Goal: Information Seeking & Learning: Learn about a topic

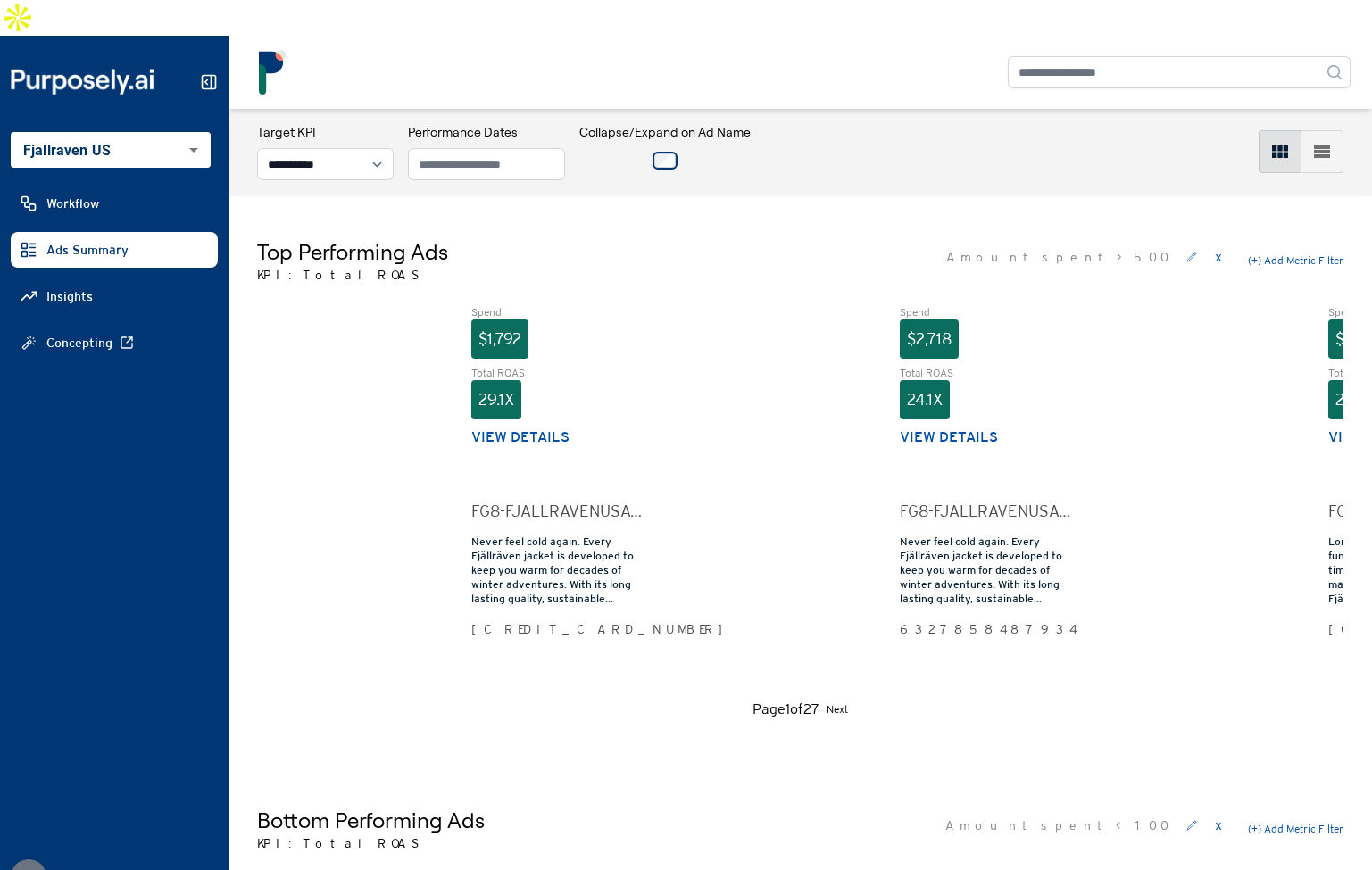
select select "**********"
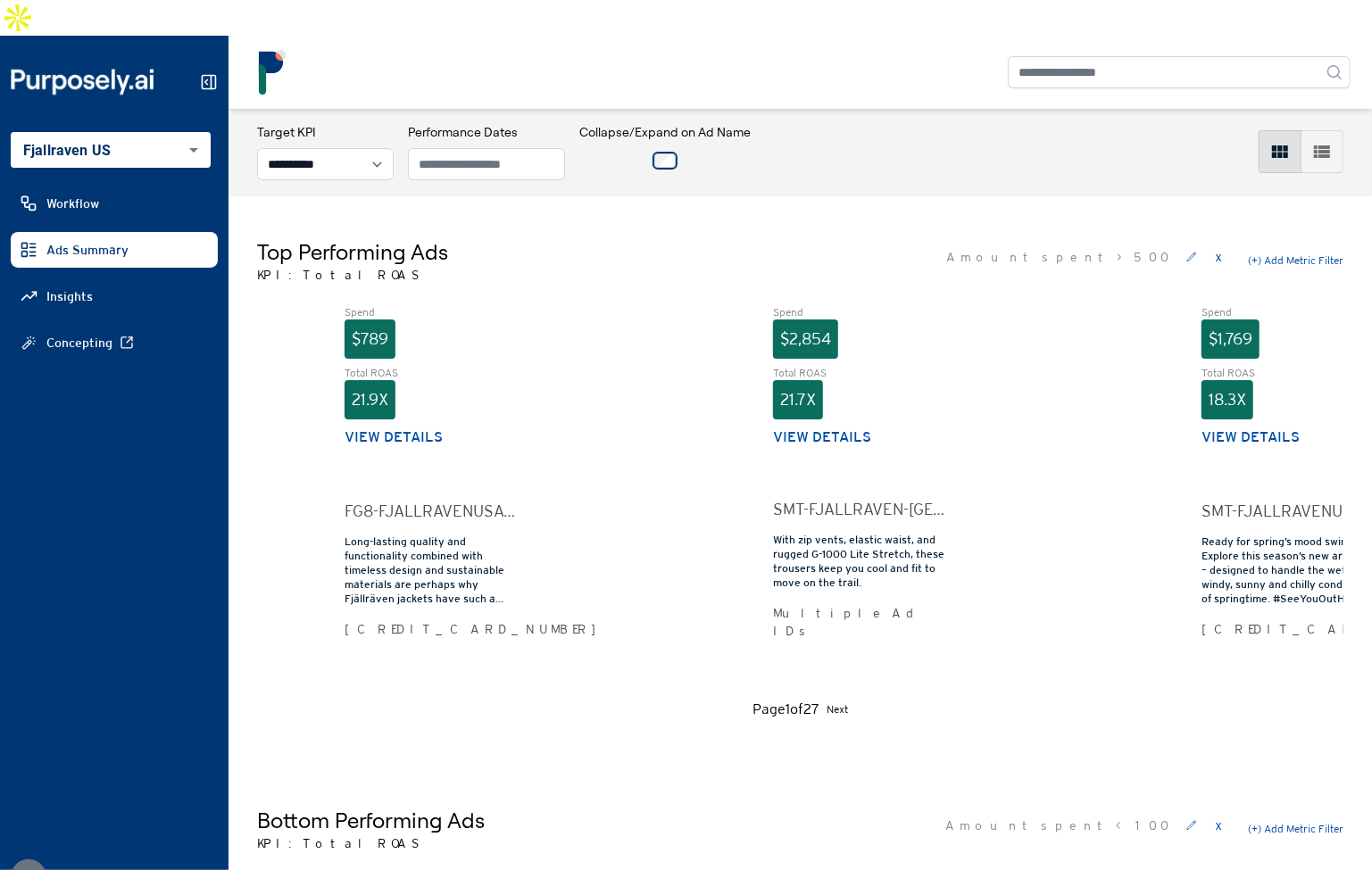
click at [740, 195] on div "Top Performing Ads KPI: Total ROAS Amount spent > 500 x (+) Add Metric Filter S…" at bounding box center [800, 478] width 1144 height 568
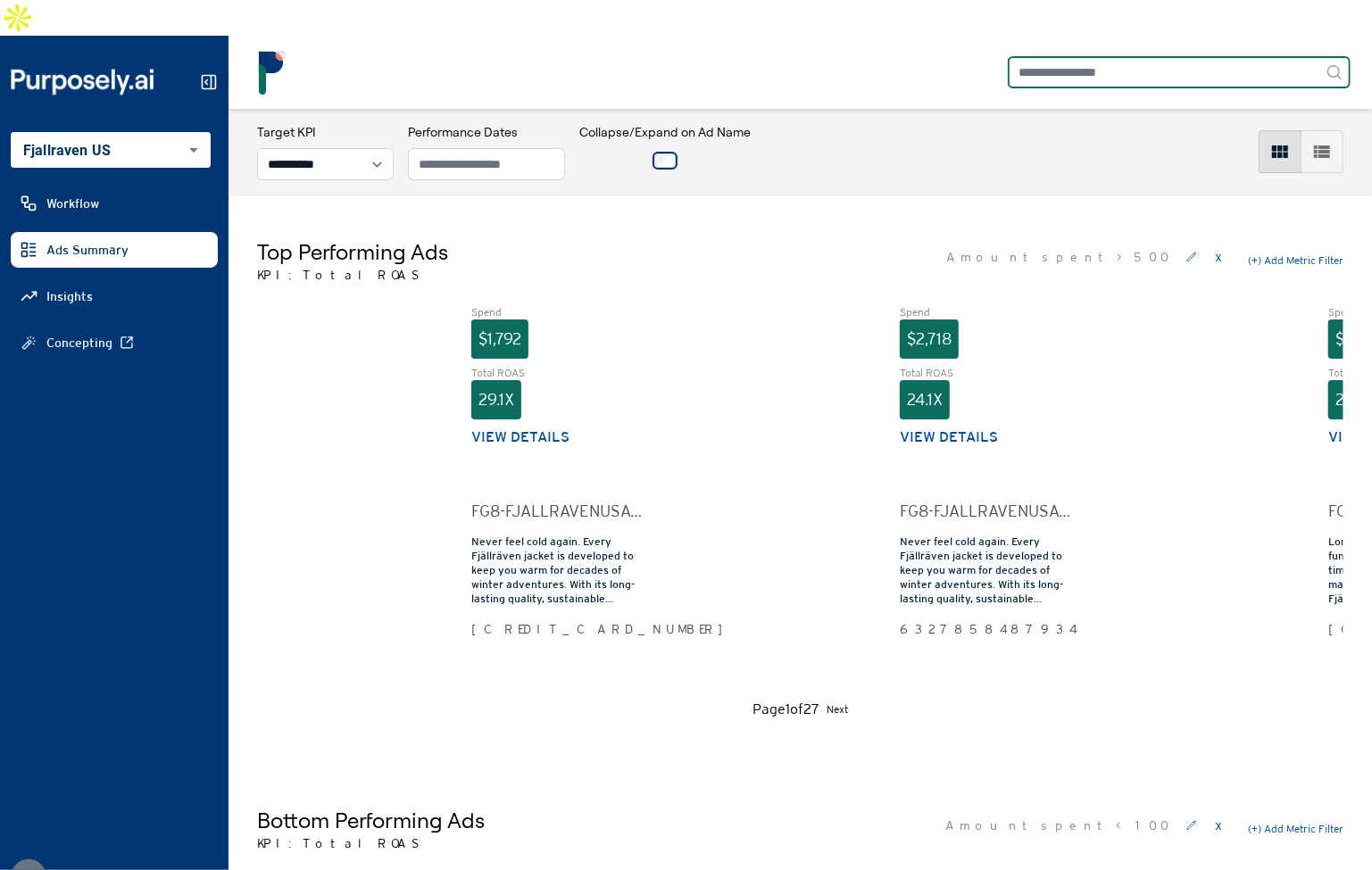
click at [1111, 56] on input "text" at bounding box center [1179, 72] width 343 height 32
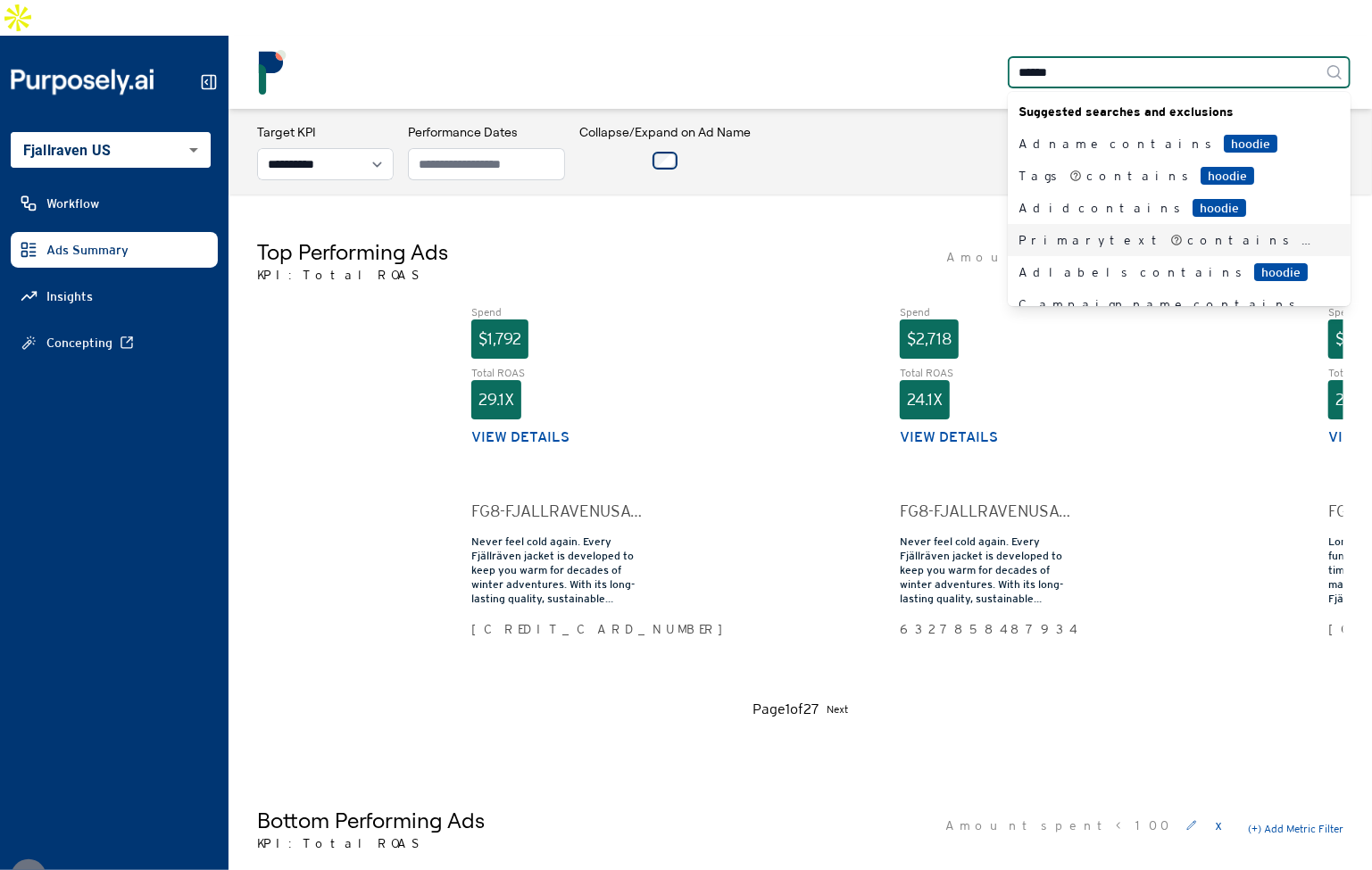
type input "******"
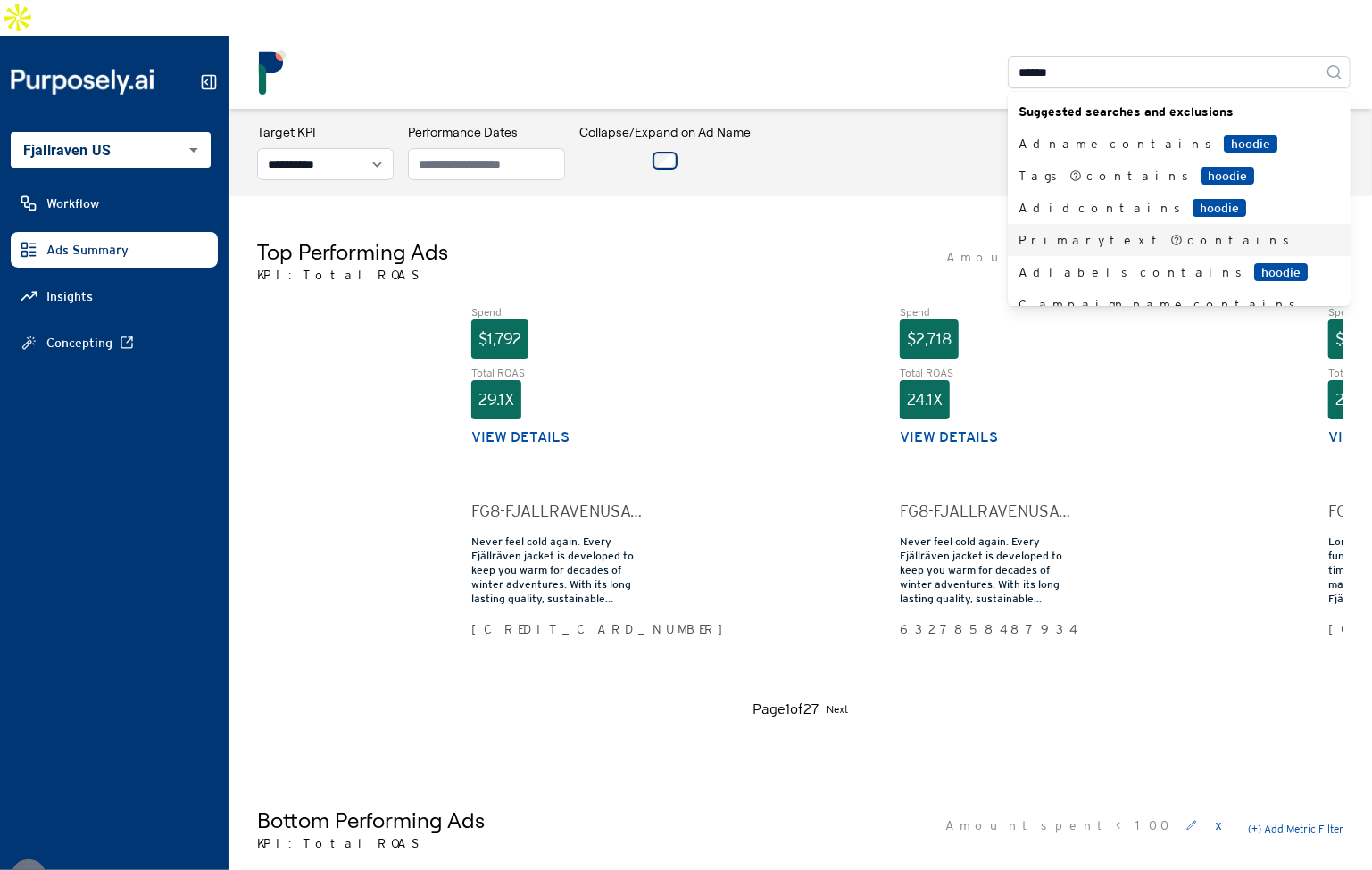
click at [1055, 231] on div "Primary text contains hoodie" at bounding box center [1168, 240] width 300 height 18
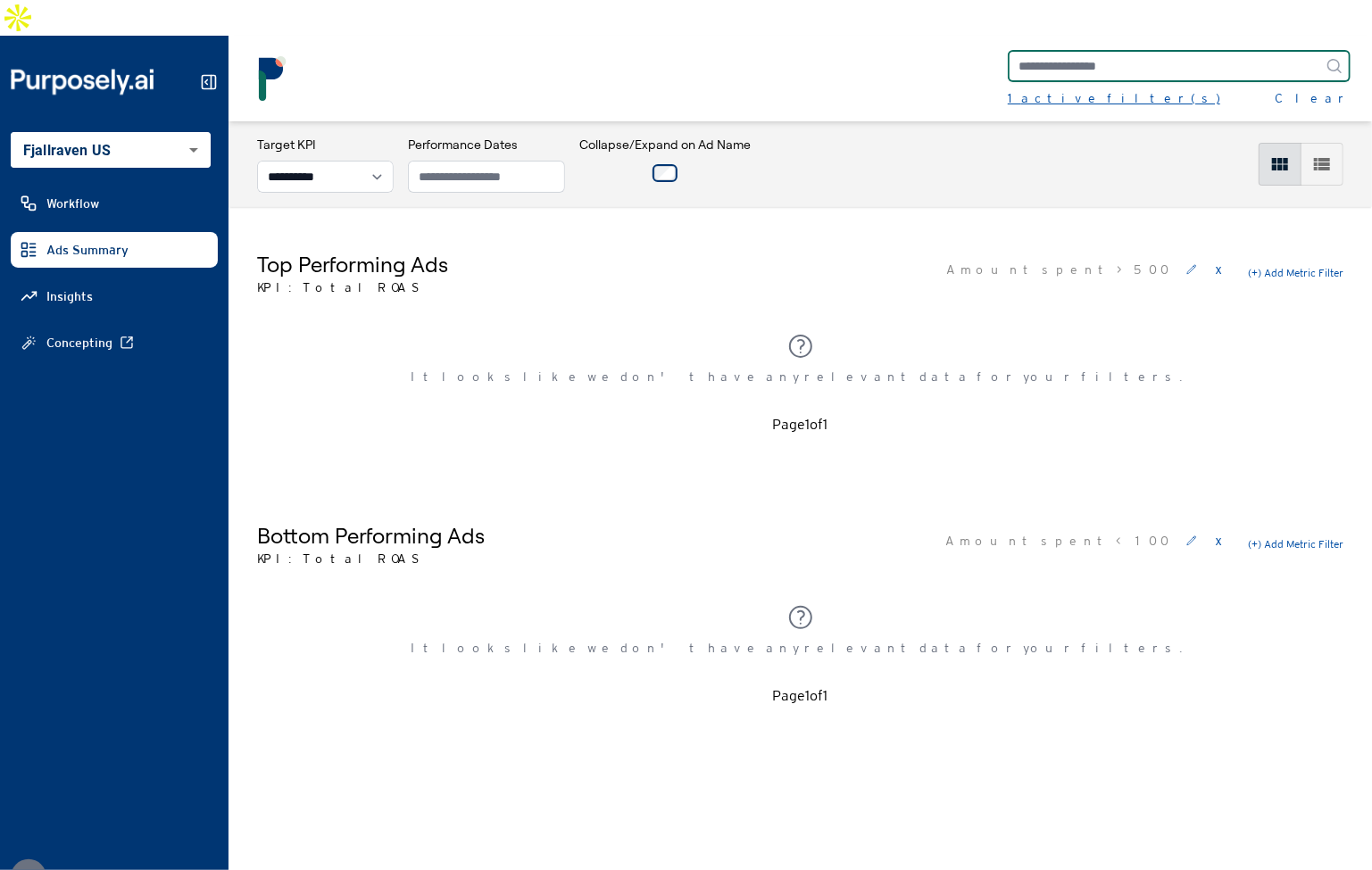
click at [1059, 89] on div "1 active filter(s)" at bounding box center [1114, 98] width 212 height 18
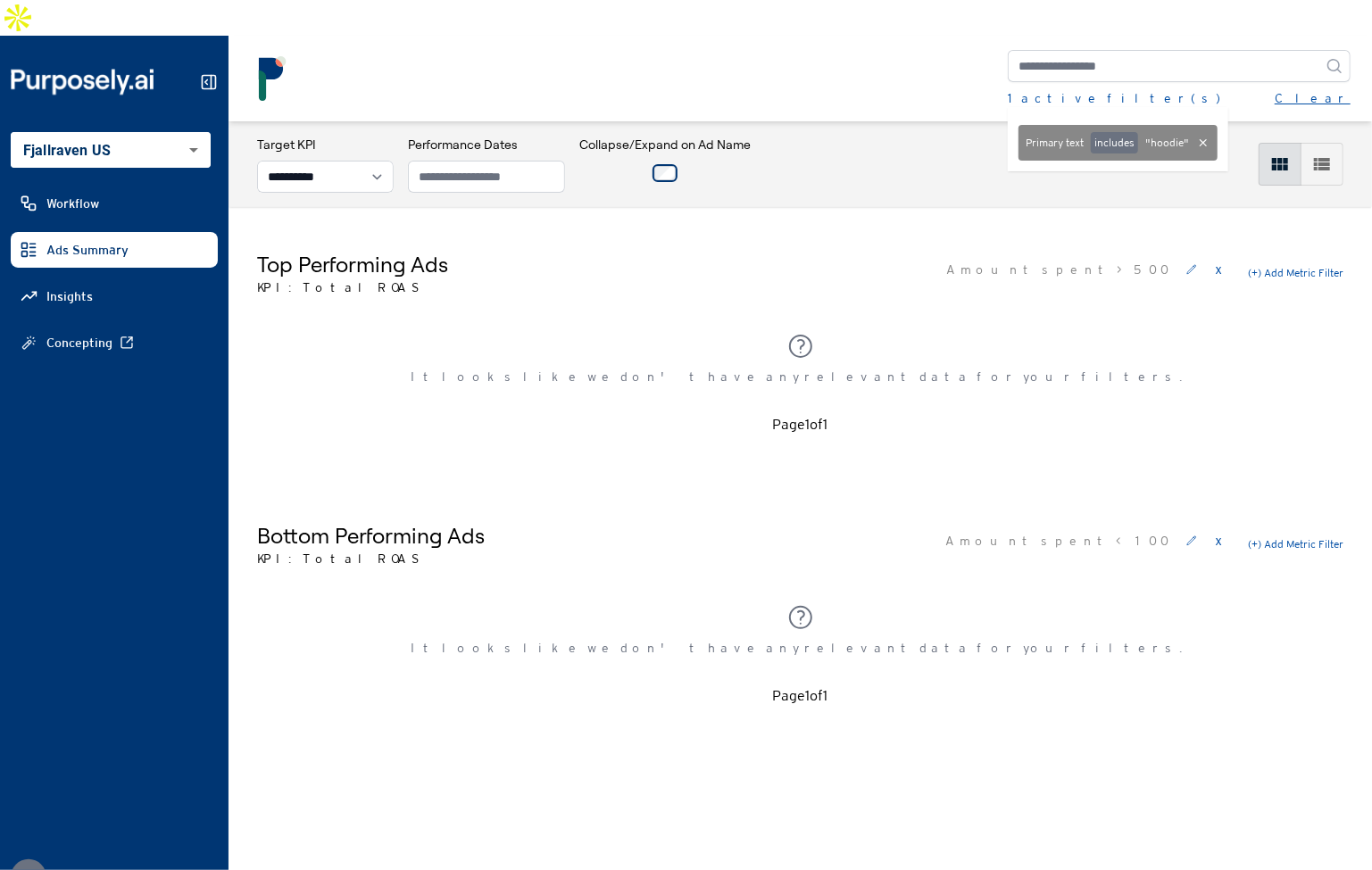
click at [1328, 89] on button "Clear" at bounding box center [1312, 98] width 76 height 18
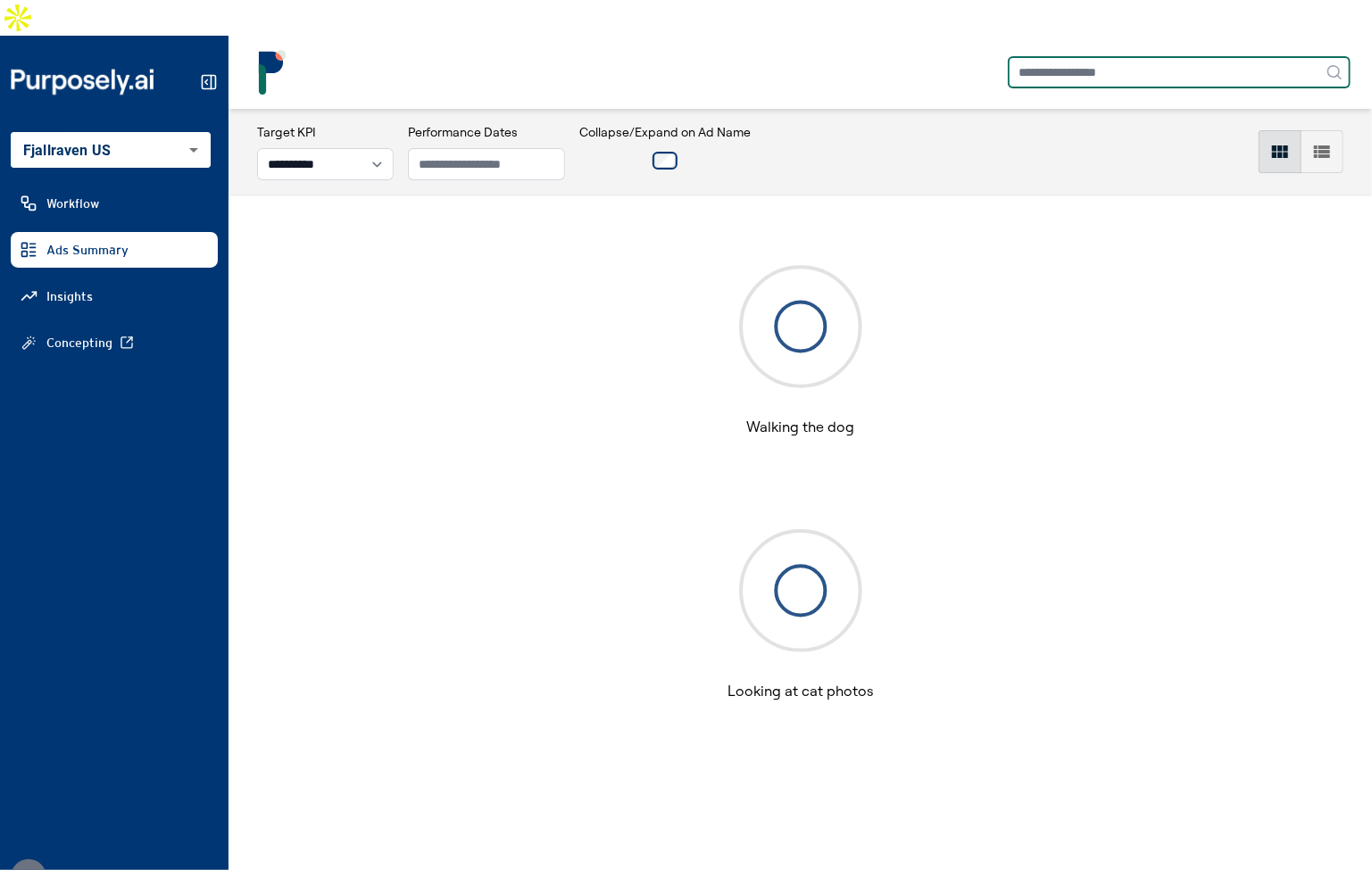
click at [1133, 56] on input "text" at bounding box center [1179, 72] width 343 height 32
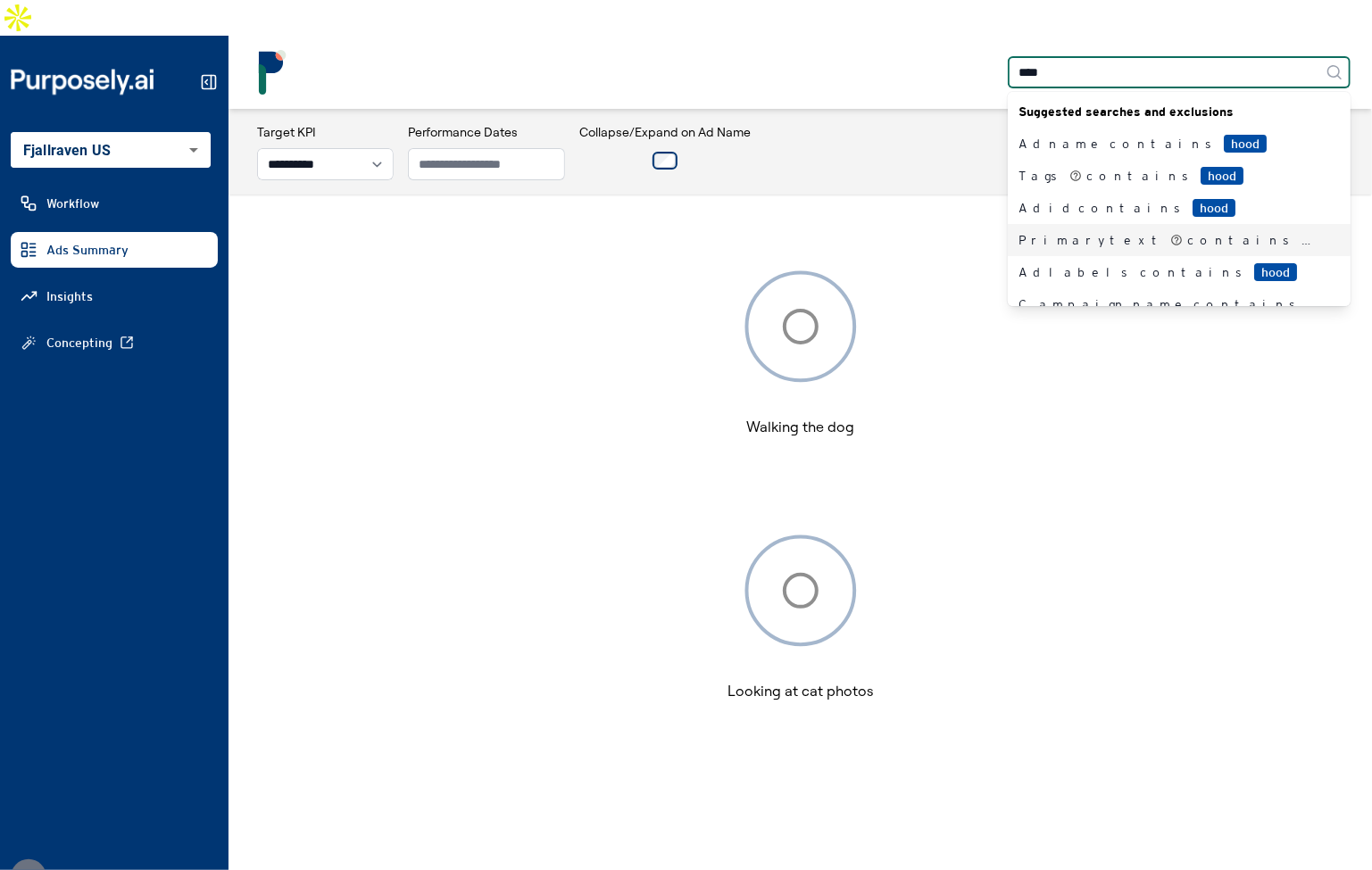
type input "****"
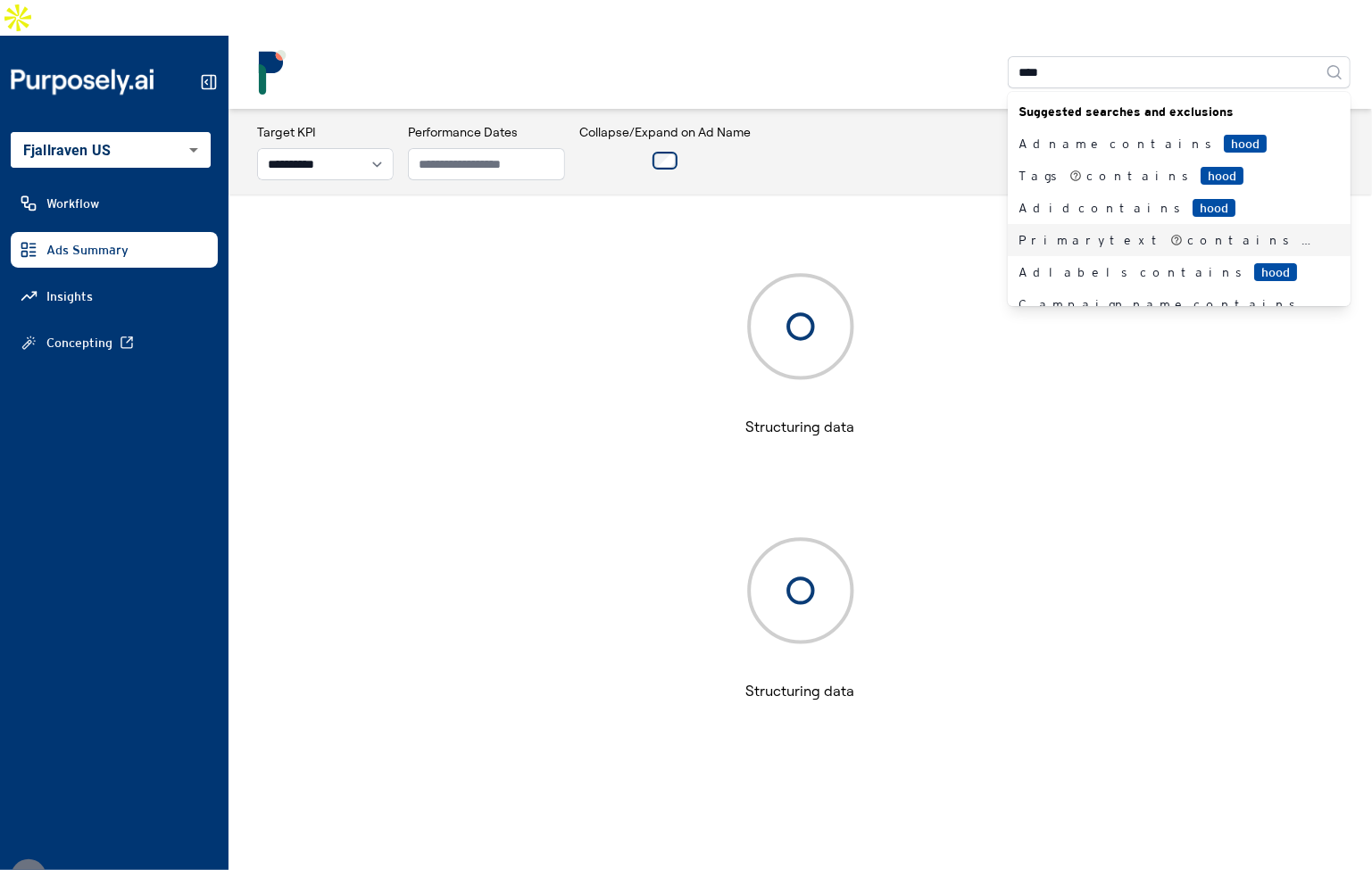
click at [1058, 231] on div "Primary text contains hood" at bounding box center [1168, 240] width 300 height 18
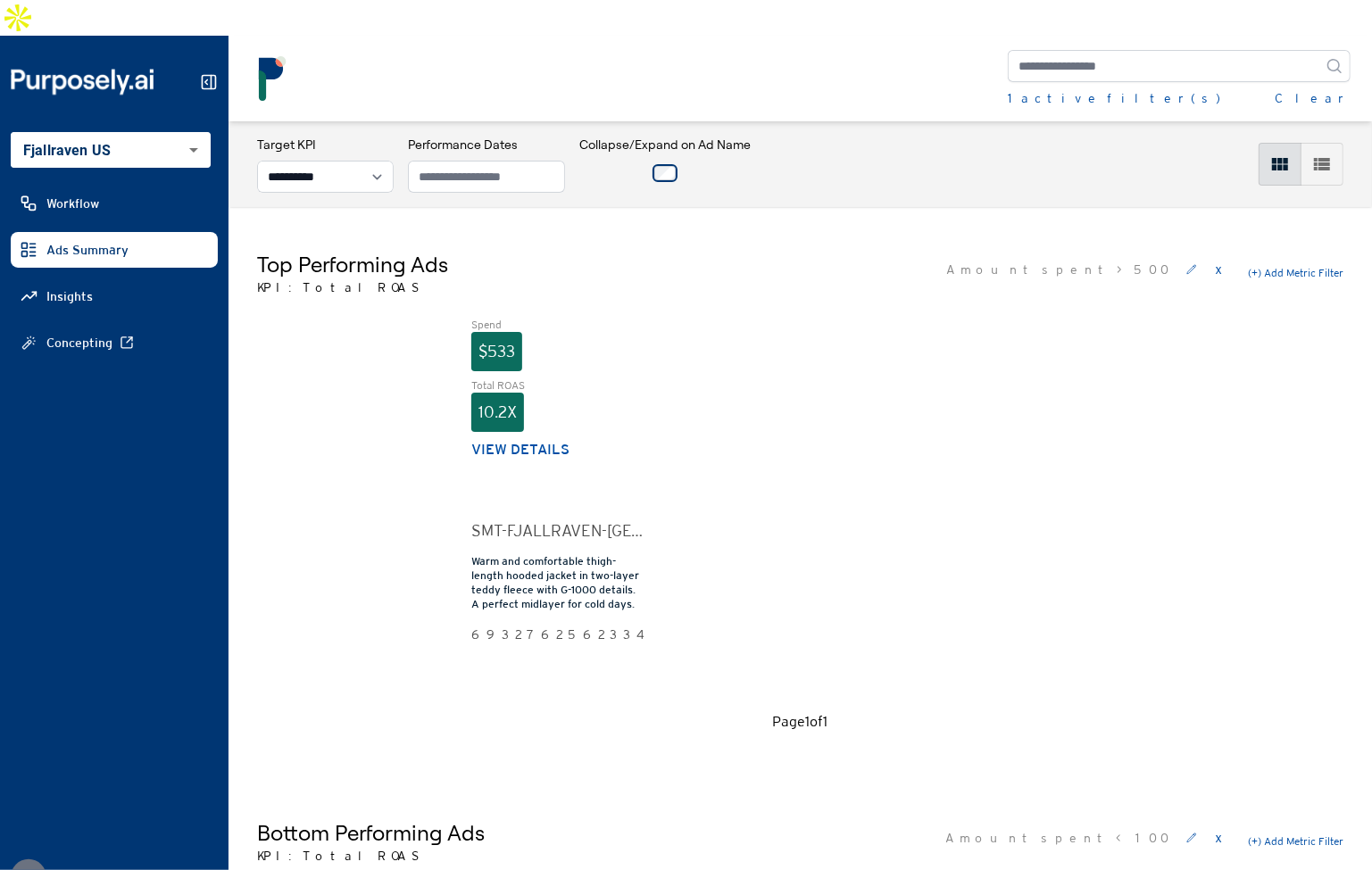
click at [657, 328] on div "Spend $533 Total ROAS 10.2X View details SMT-FJALLRAVEN-USA-FACEBOOK-SOCIAL-092…" at bounding box center [800, 508] width 1087 height 380
click at [89, 287] on span "Insights" at bounding box center [69, 296] width 46 height 18
select select "**********"
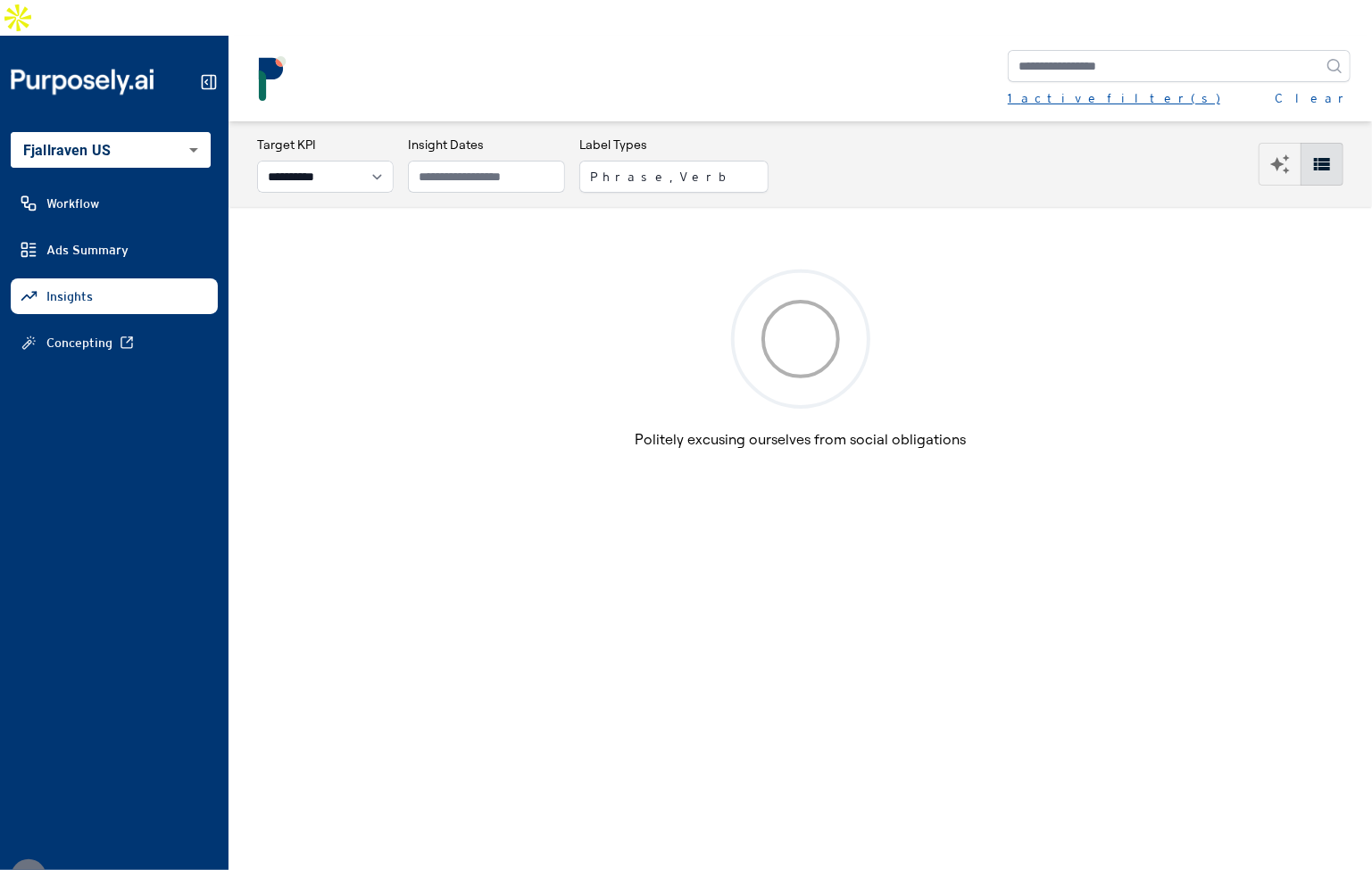
click at [1059, 89] on div "1 active filter(s)" at bounding box center [1114, 98] width 212 height 18
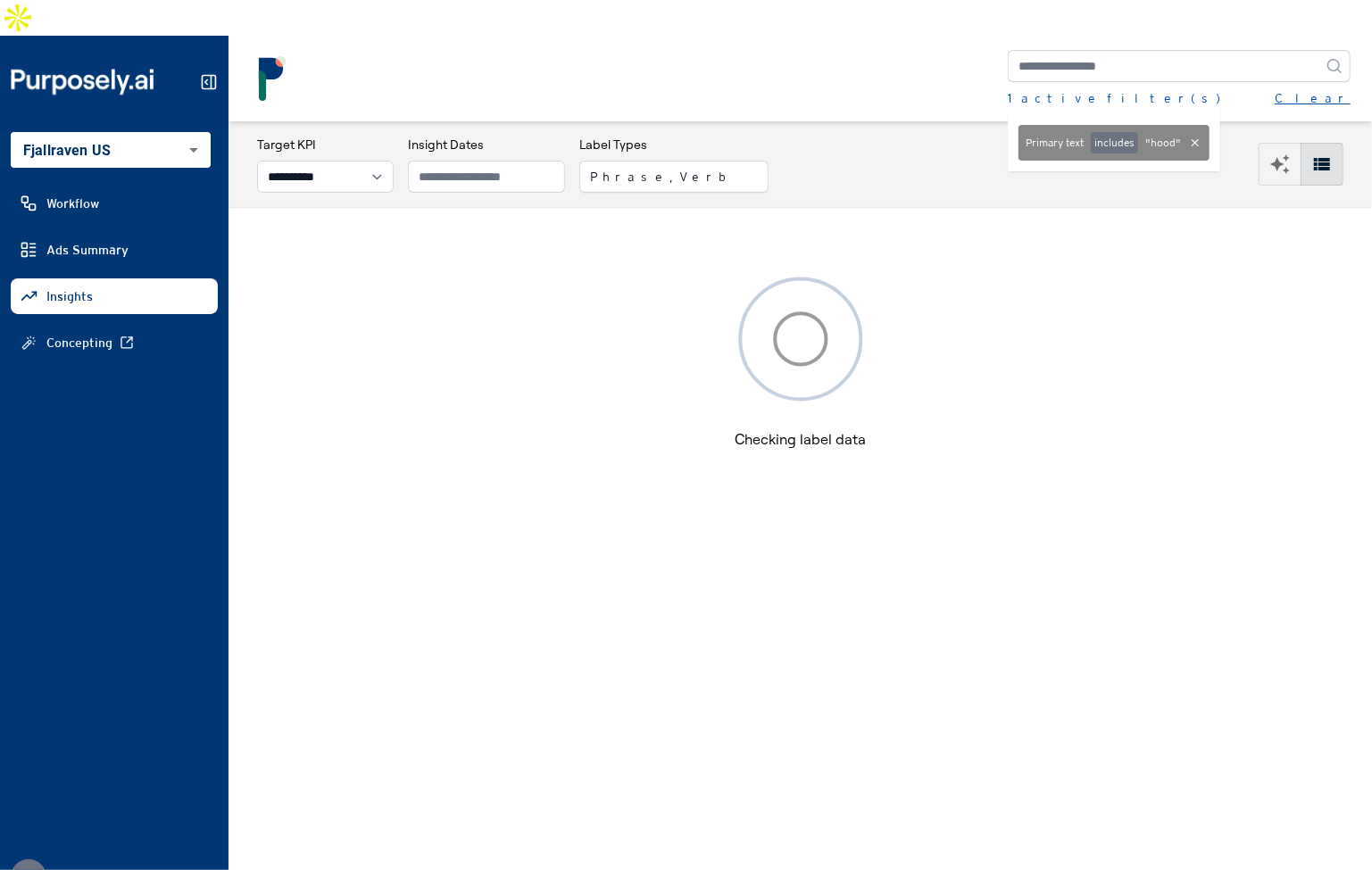
click at [1323, 89] on button "Clear" at bounding box center [1312, 98] width 76 height 18
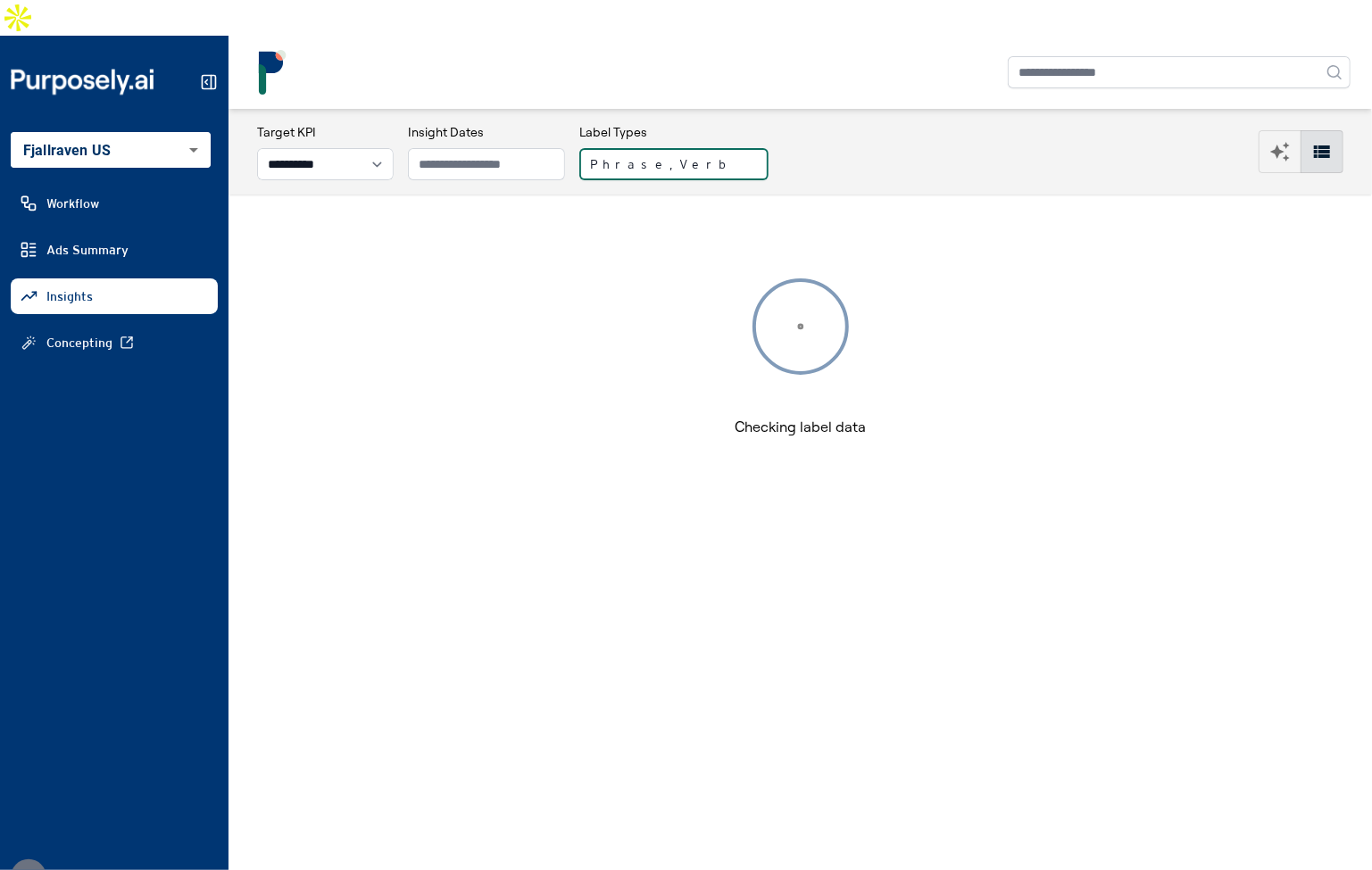
click at [648, 148] on button "Phrase, Verb" at bounding box center [673, 163] width 189 height 32
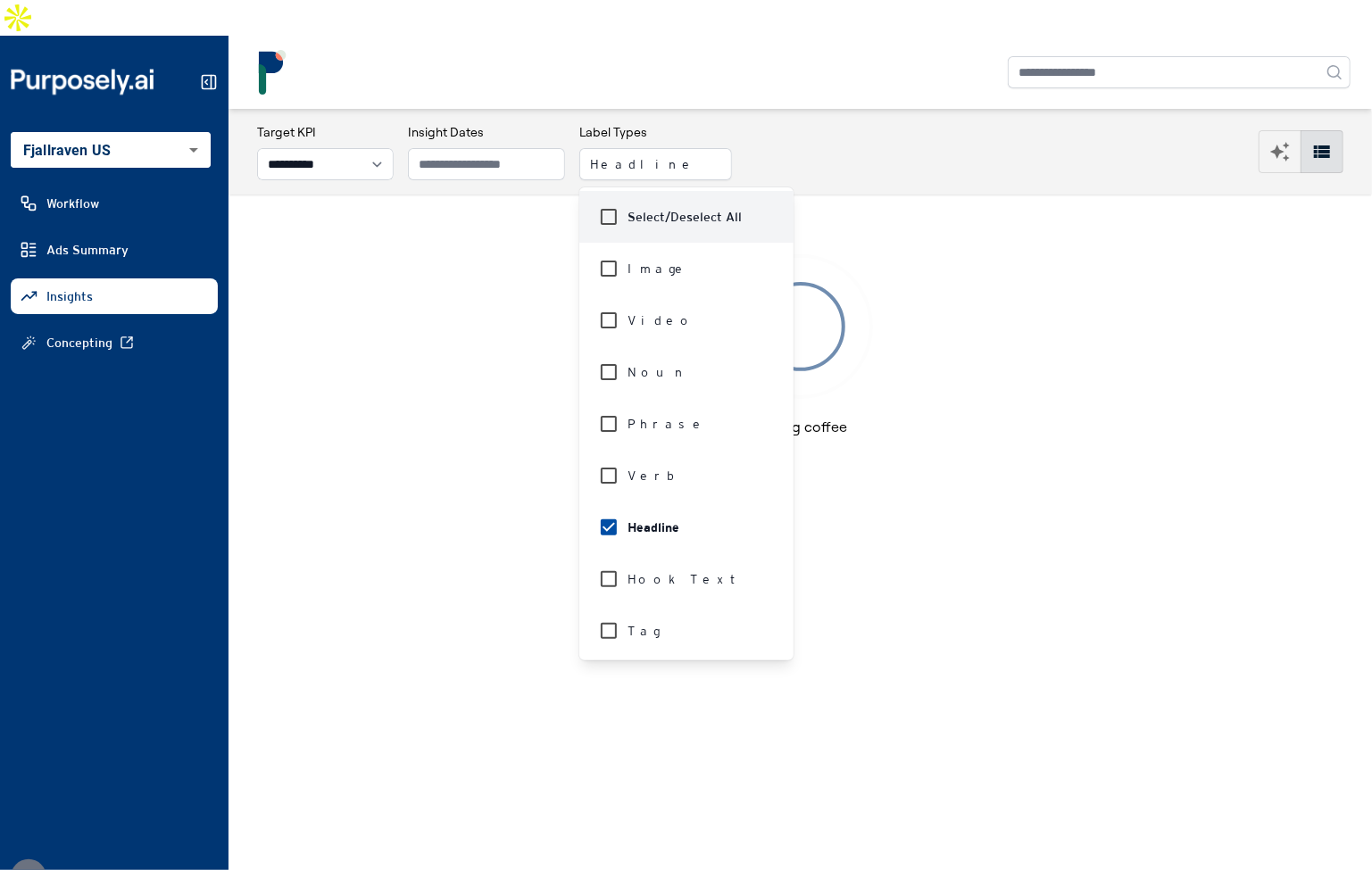
click at [820, 123] on div "**********" at bounding box center [800, 151] width 1087 height 57
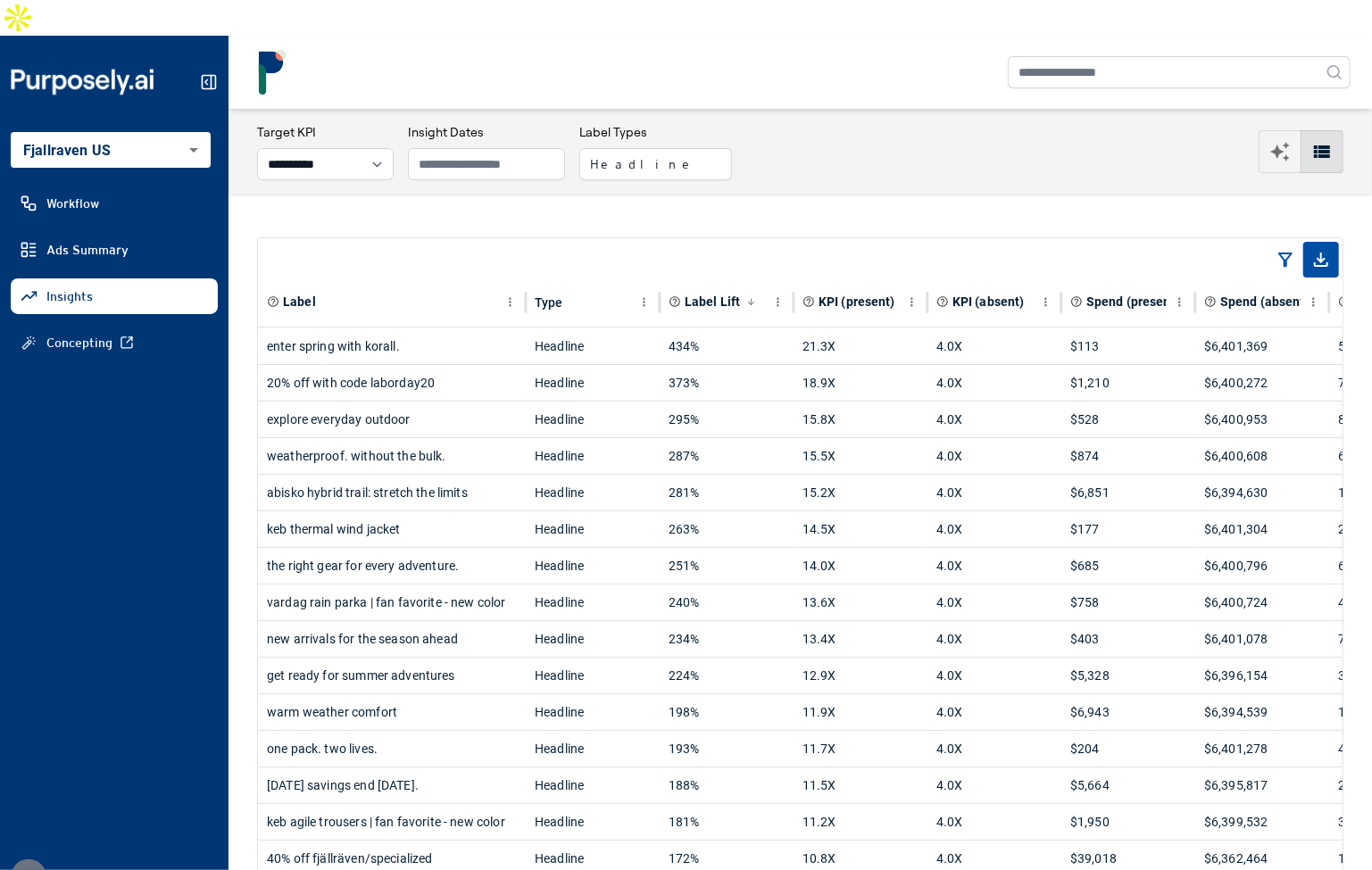
click at [517, 621] on div "new arrivals for the season ahead" at bounding box center [391, 639] width 267 height 36
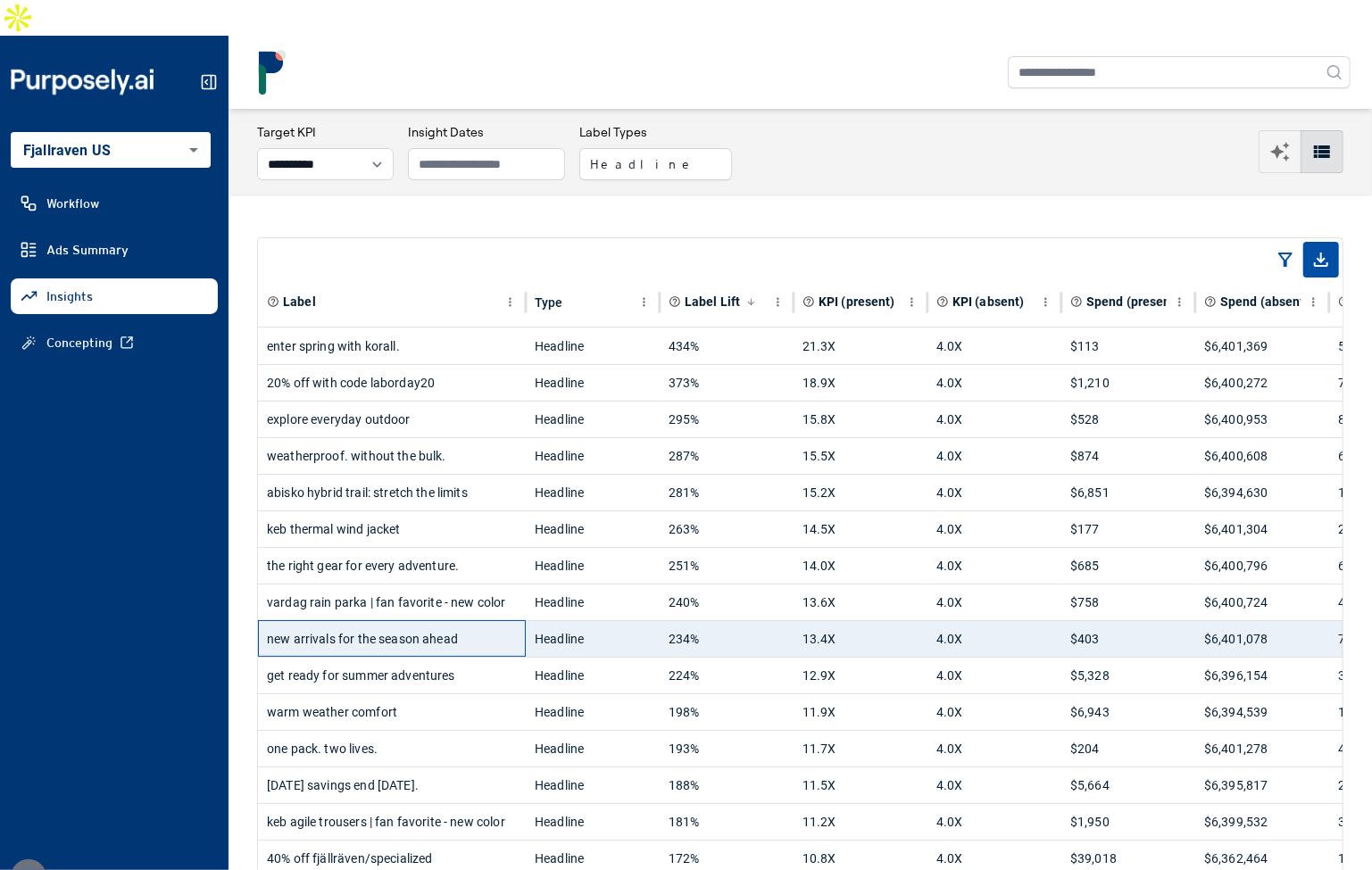
click at [510, 622] on div "new arrivals for the season ahead" at bounding box center [391, 639] width 250 height 35
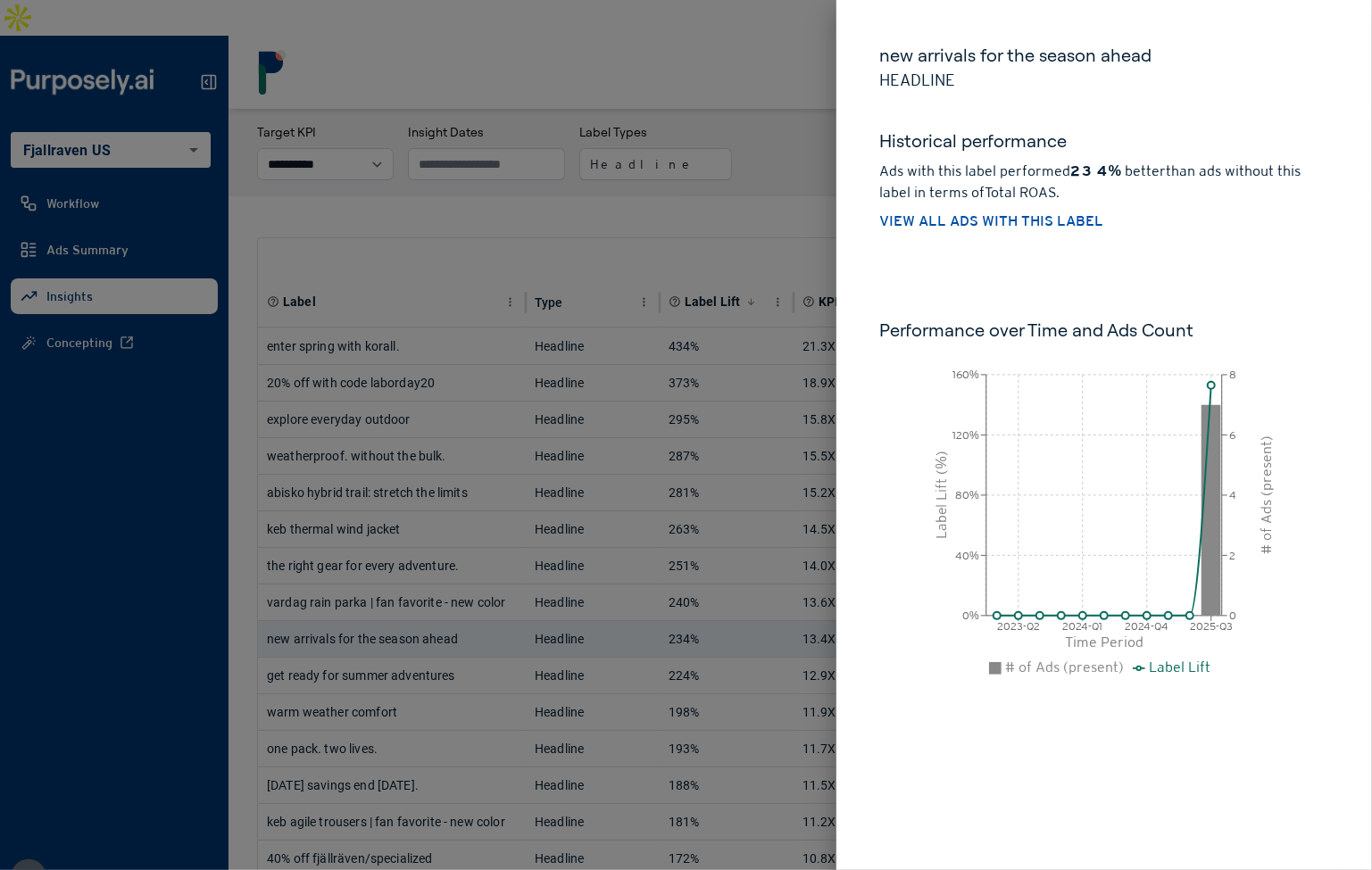
drag, startPoint x: 826, startPoint y: 76, endPoint x: 816, endPoint y: 77, distance: 10.0
click at [825, 76] on div at bounding box center [686, 435] width 1372 height 870
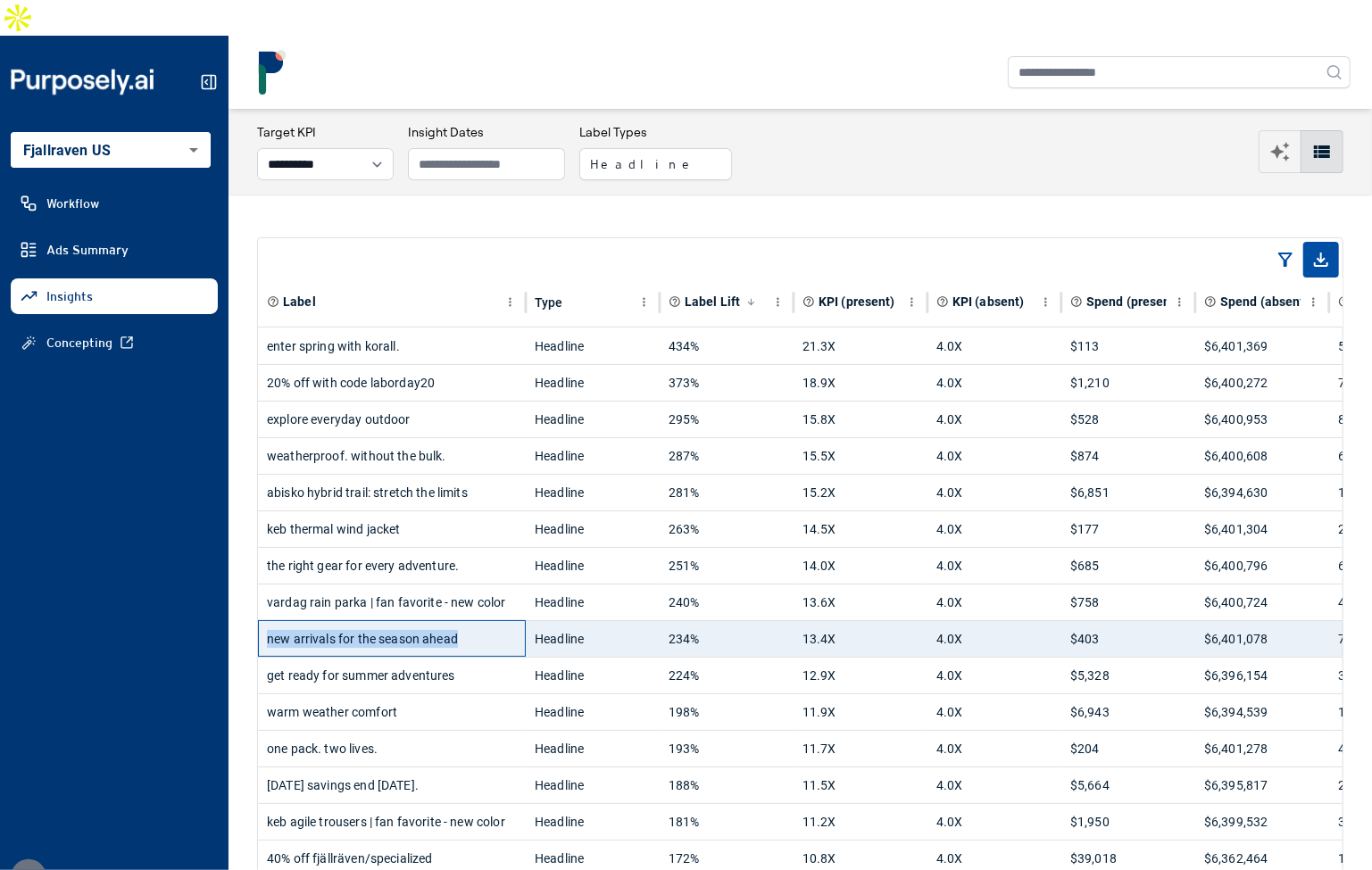
drag, startPoint x: 417, startPoint y: 602, endPoint x: 266, endPoint y: 609, distance: 151.2
click at [266, 622] on div "new arrivals for the season ahead" at bounding box center [391, 639] width 250 height 35
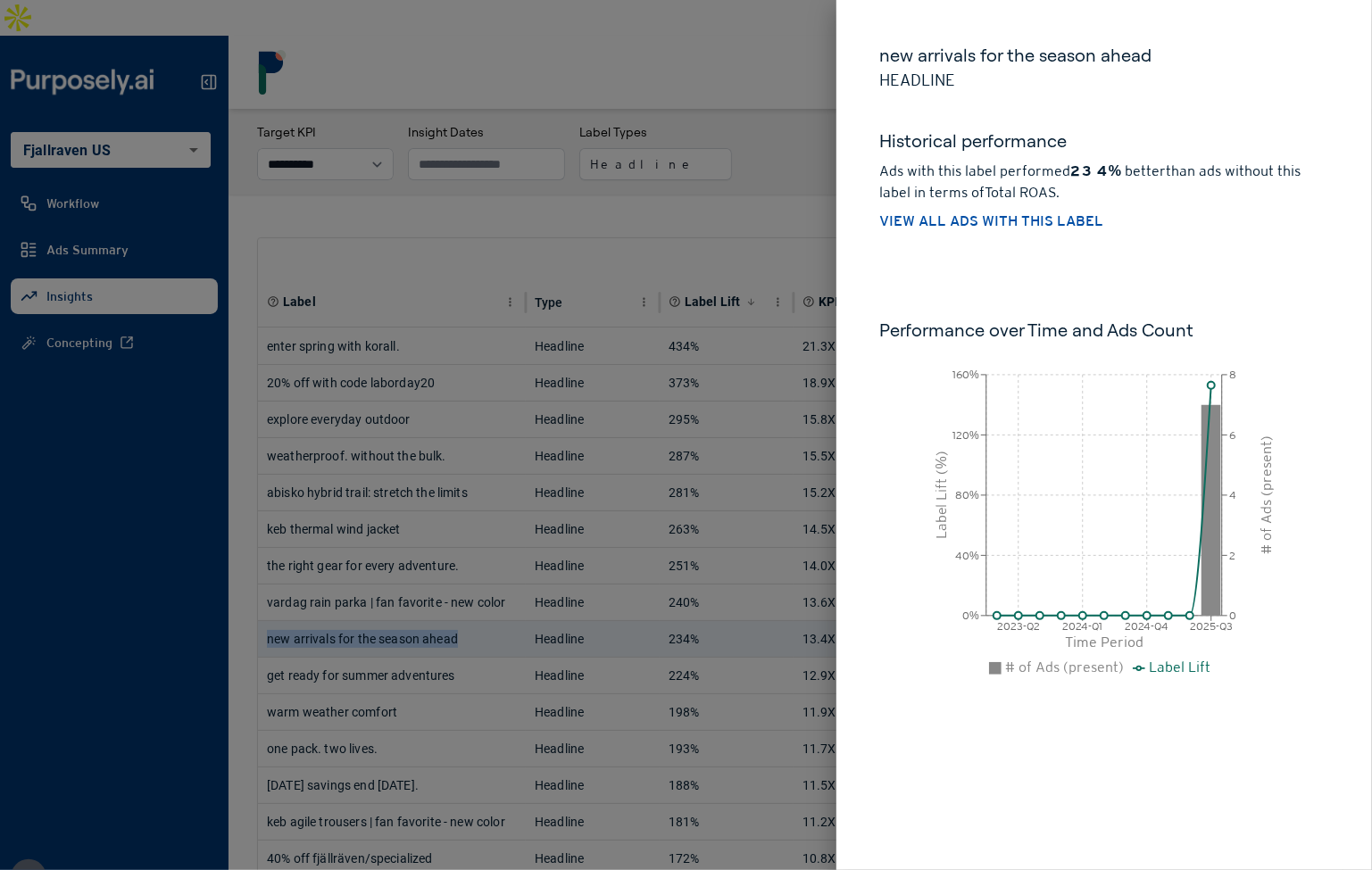
copy div "new arrivals for the season ahead"
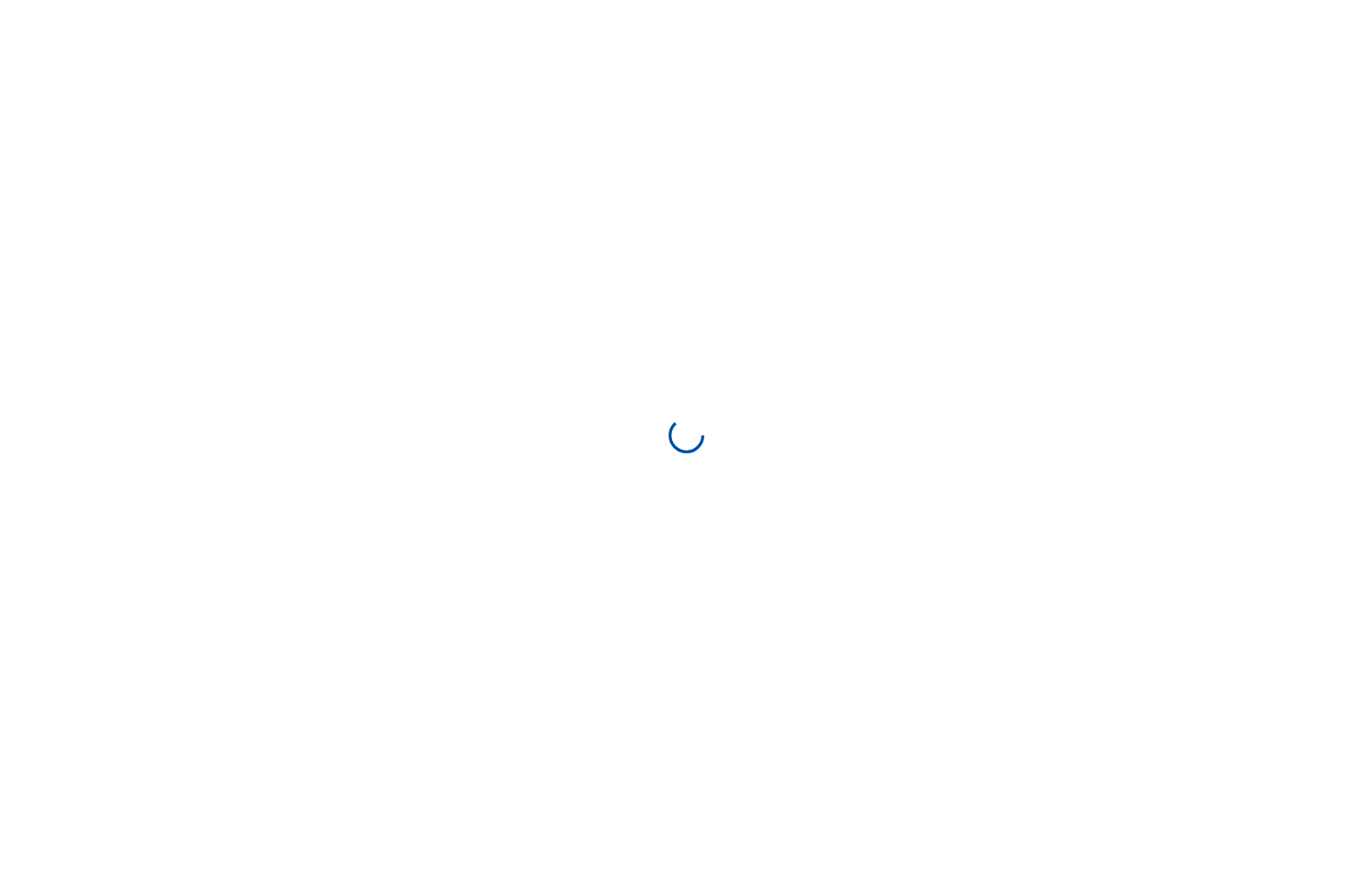
select select "**********"
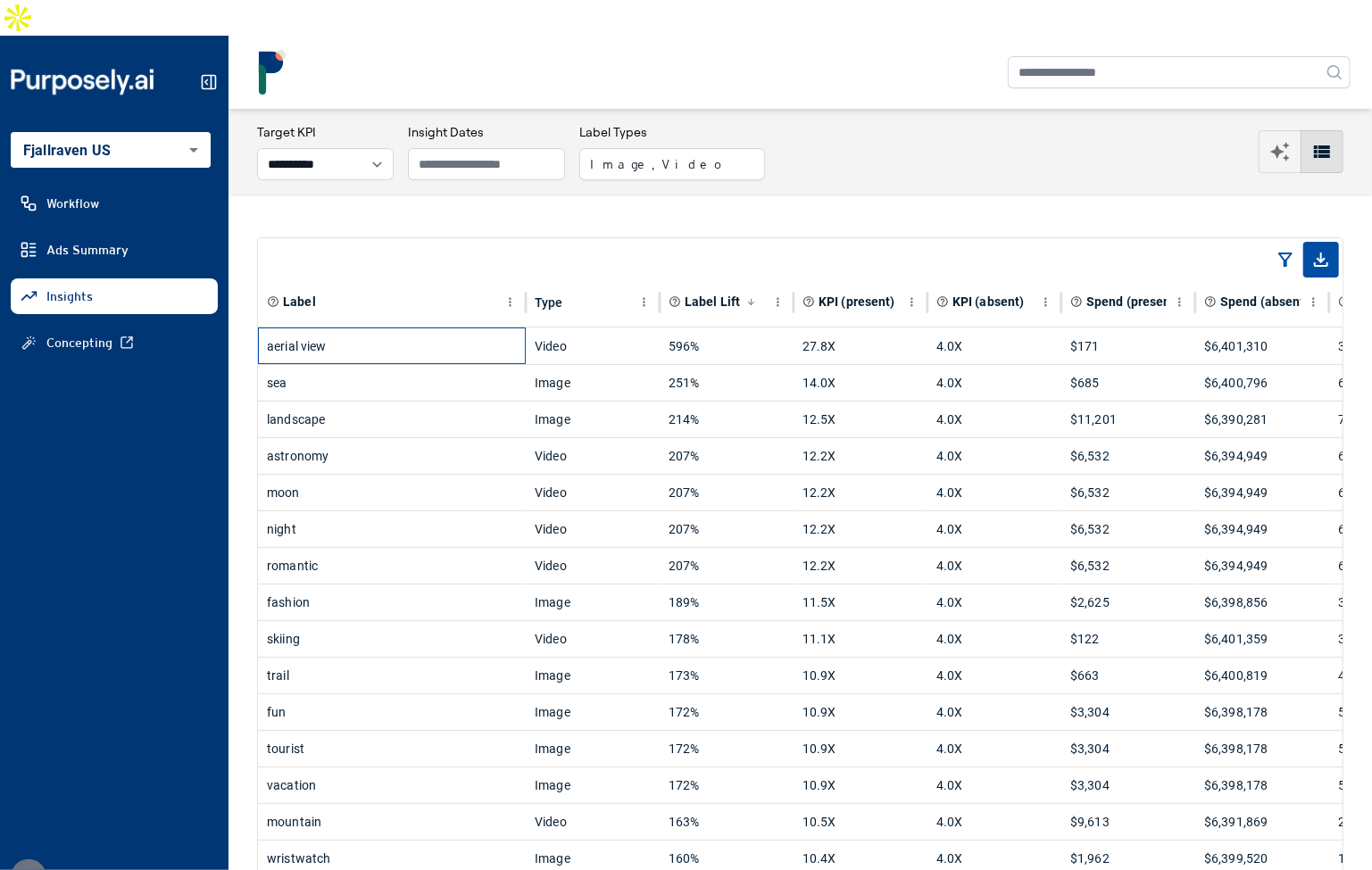
click at [433, 328] on div "aerial view" at bounding box center [391, 345] width 250 height 35
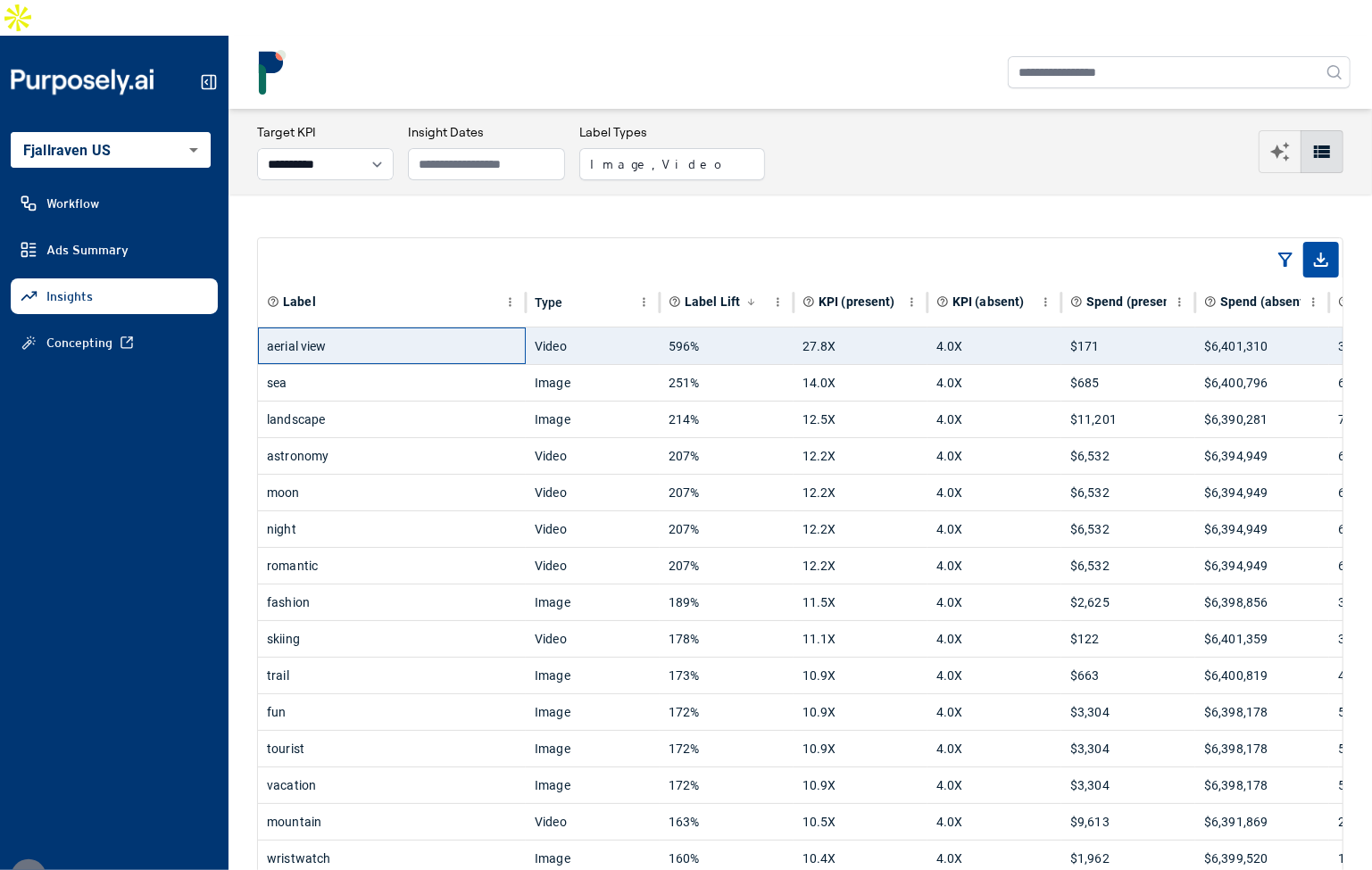
click at [433, 328] on div "aerial view" at bounding box center [391, 345] width 250 height 35
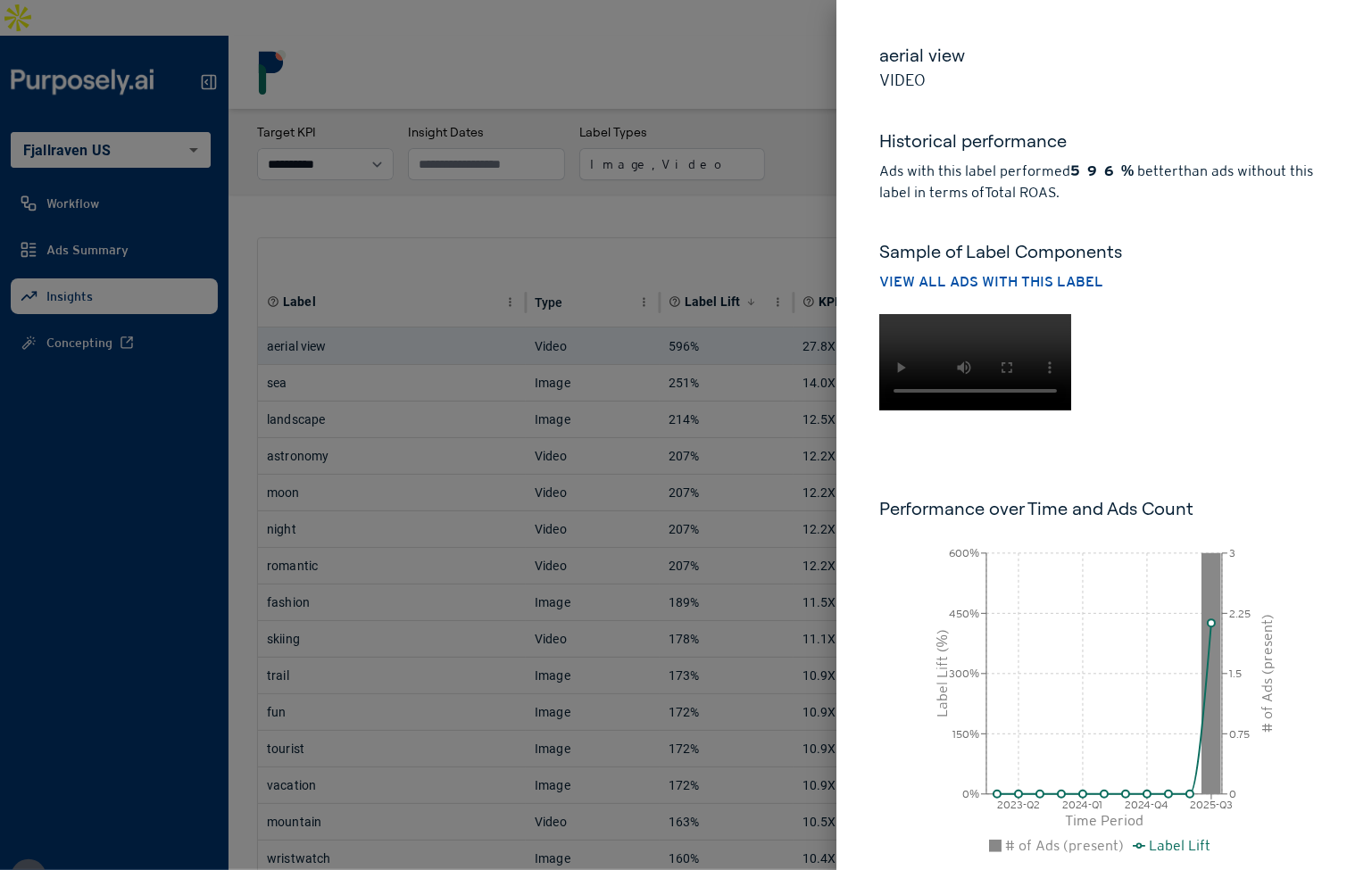
click at [732, 166] on div at bounding box center [686, 435] width 1372 height 870
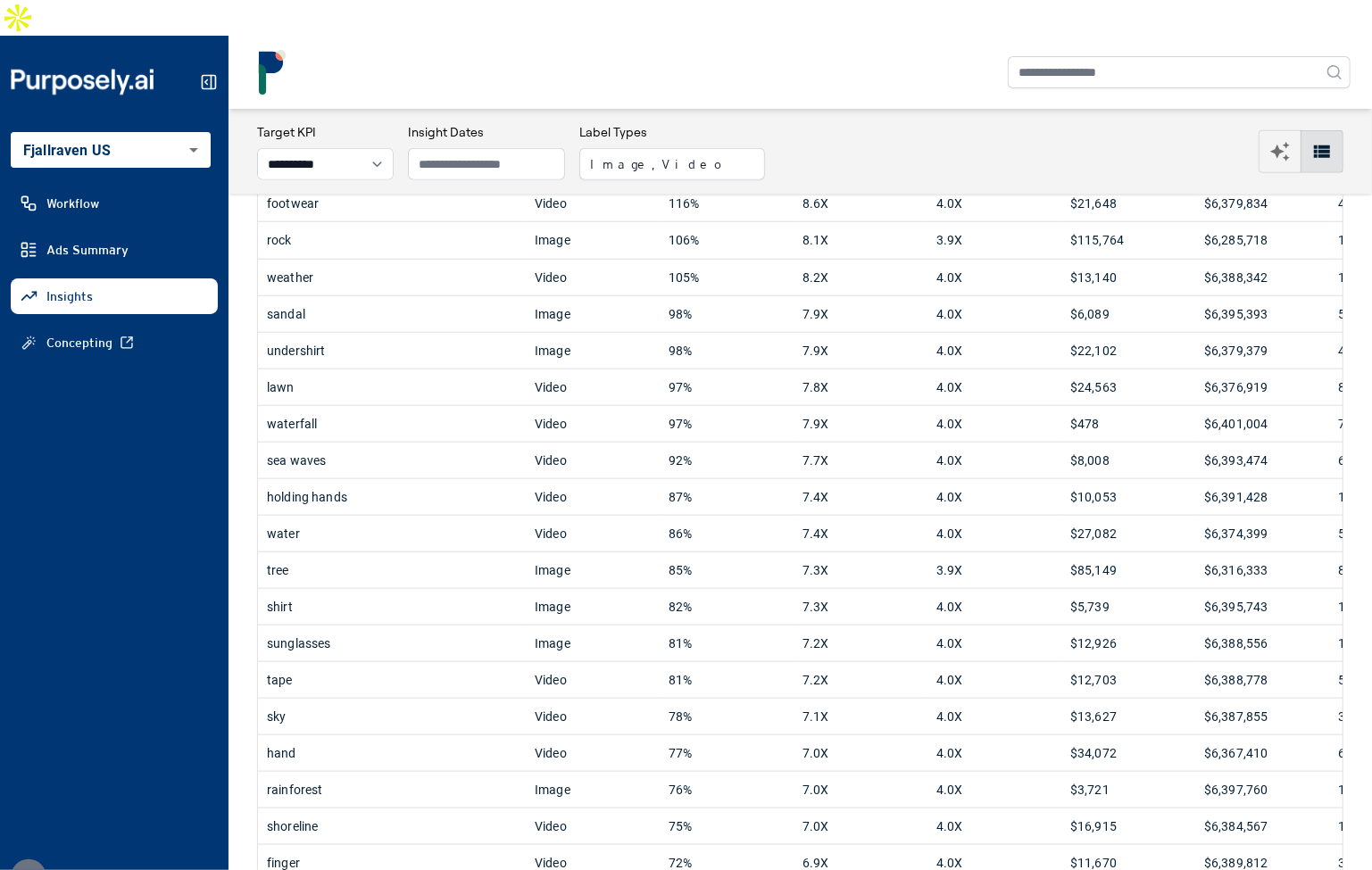
scroll to position [1327, 0]
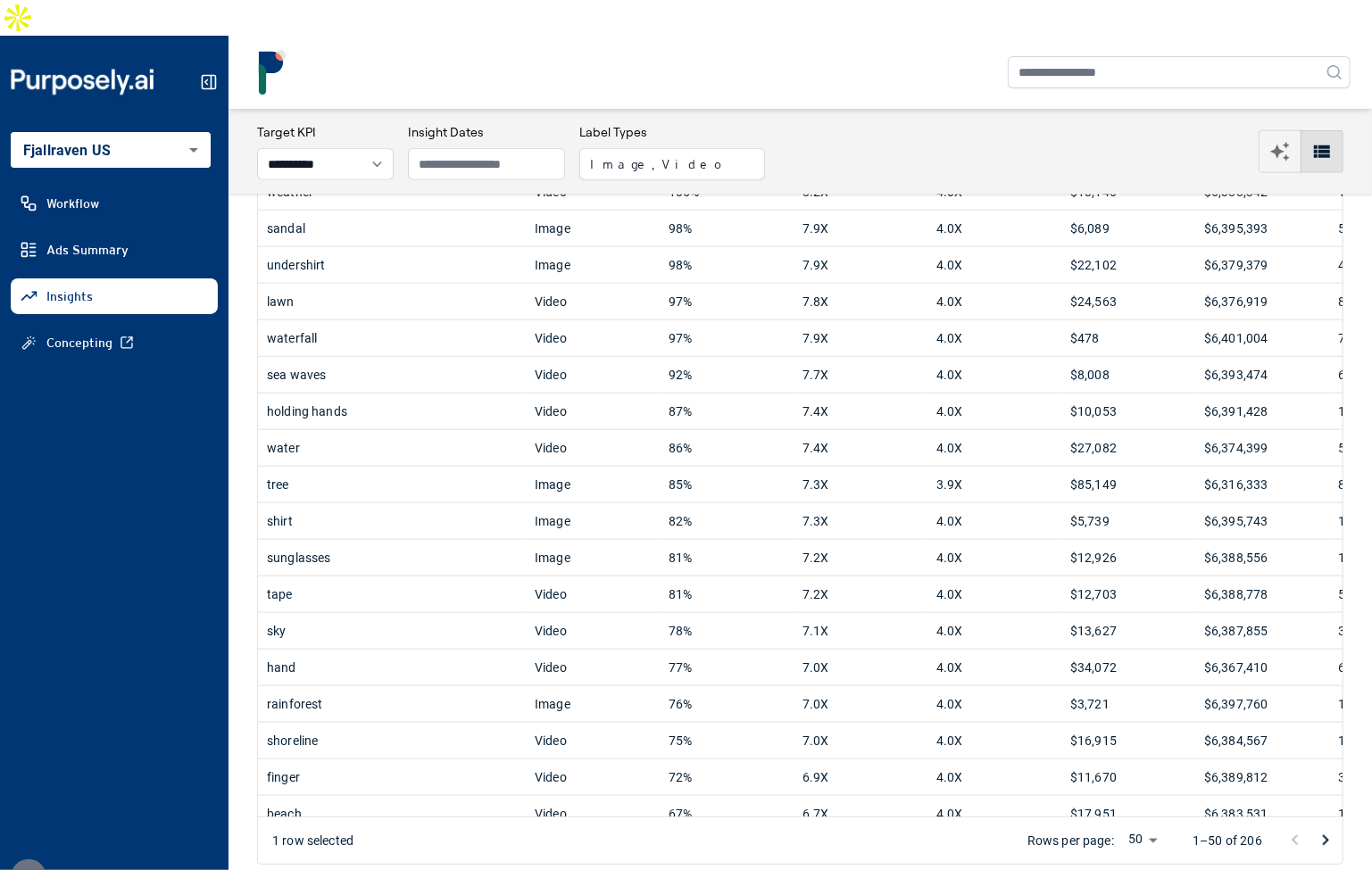
click at [1146, 806] on body "**********" at bounding box center [686, 435] width 1372 height 870
click at [1146, 830] on li "100" at bounding box center [1143, 832] width 53 height 32
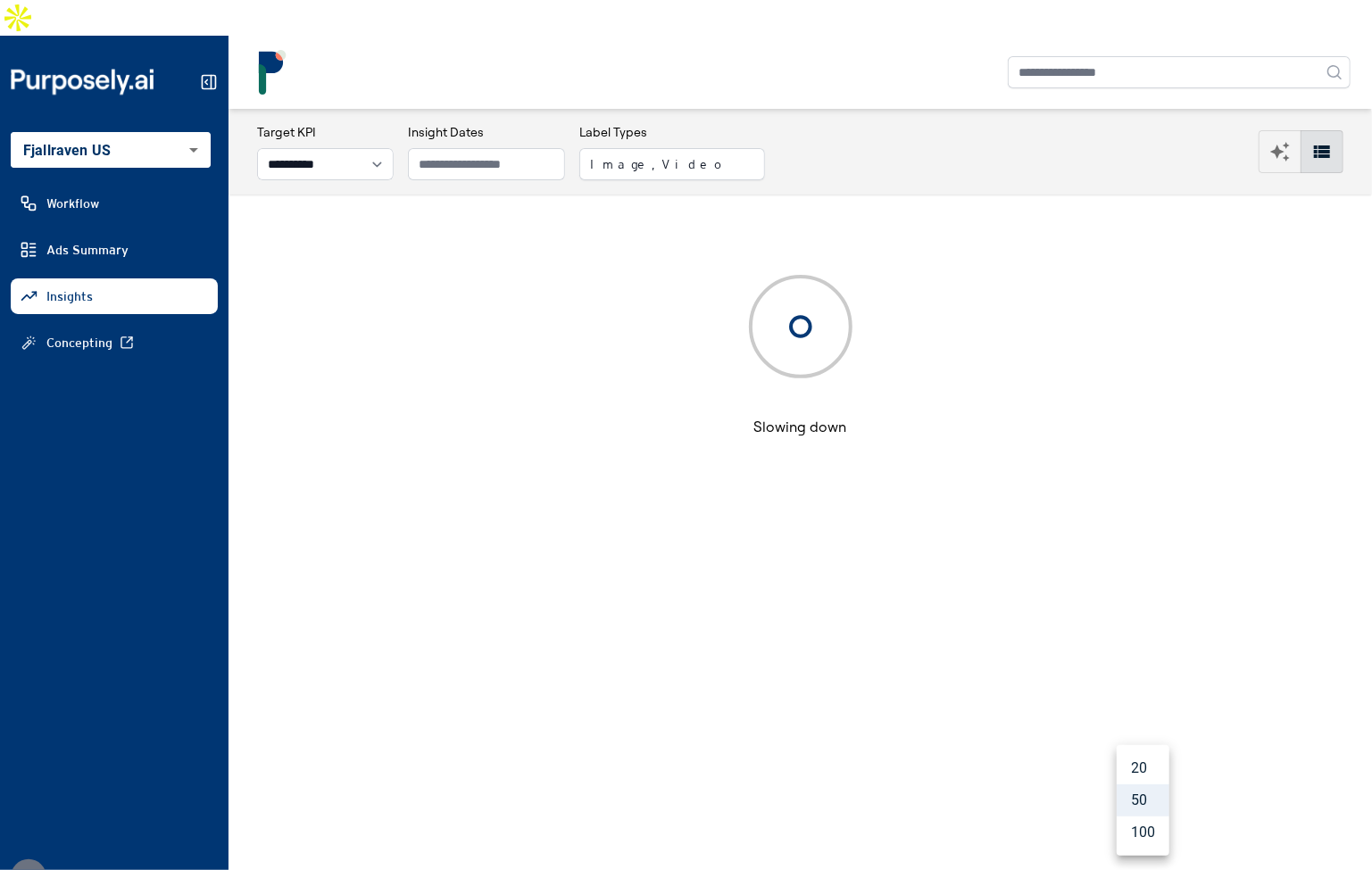
type input "***"
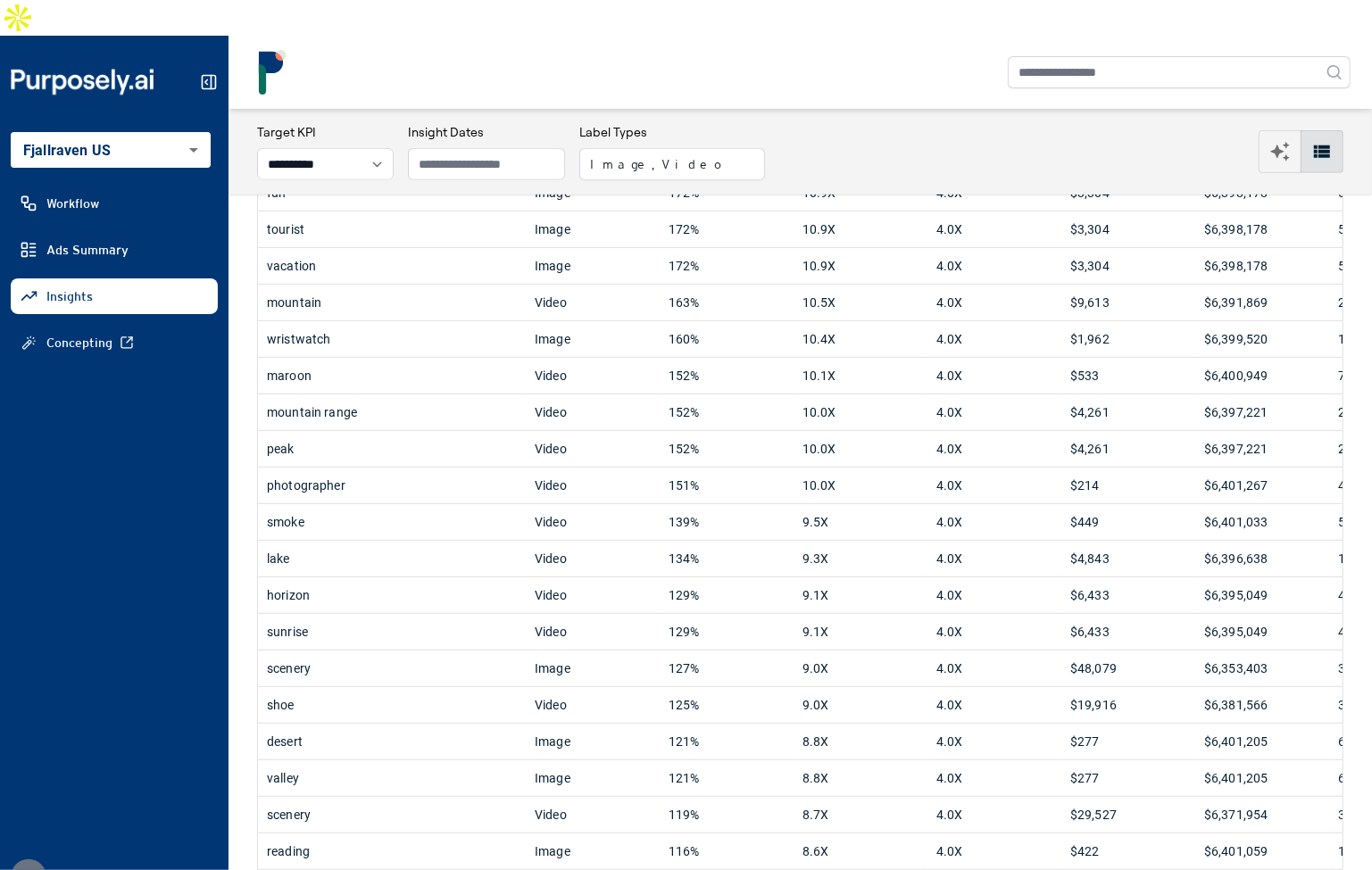
scroll to position [1762, 0]
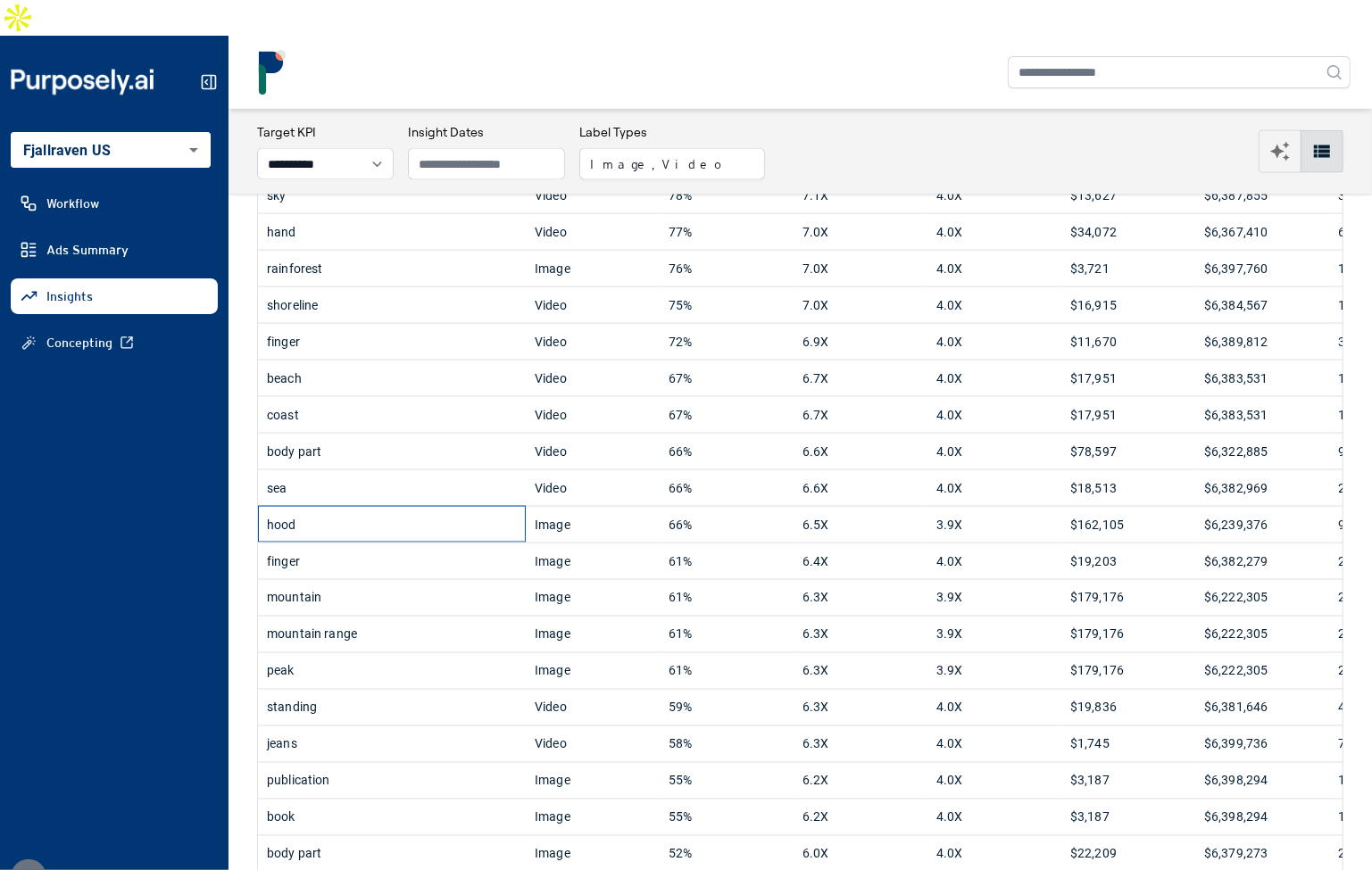
click at [440, 507] on div "hood" at bounding box center [391, 524] width 250 height 35
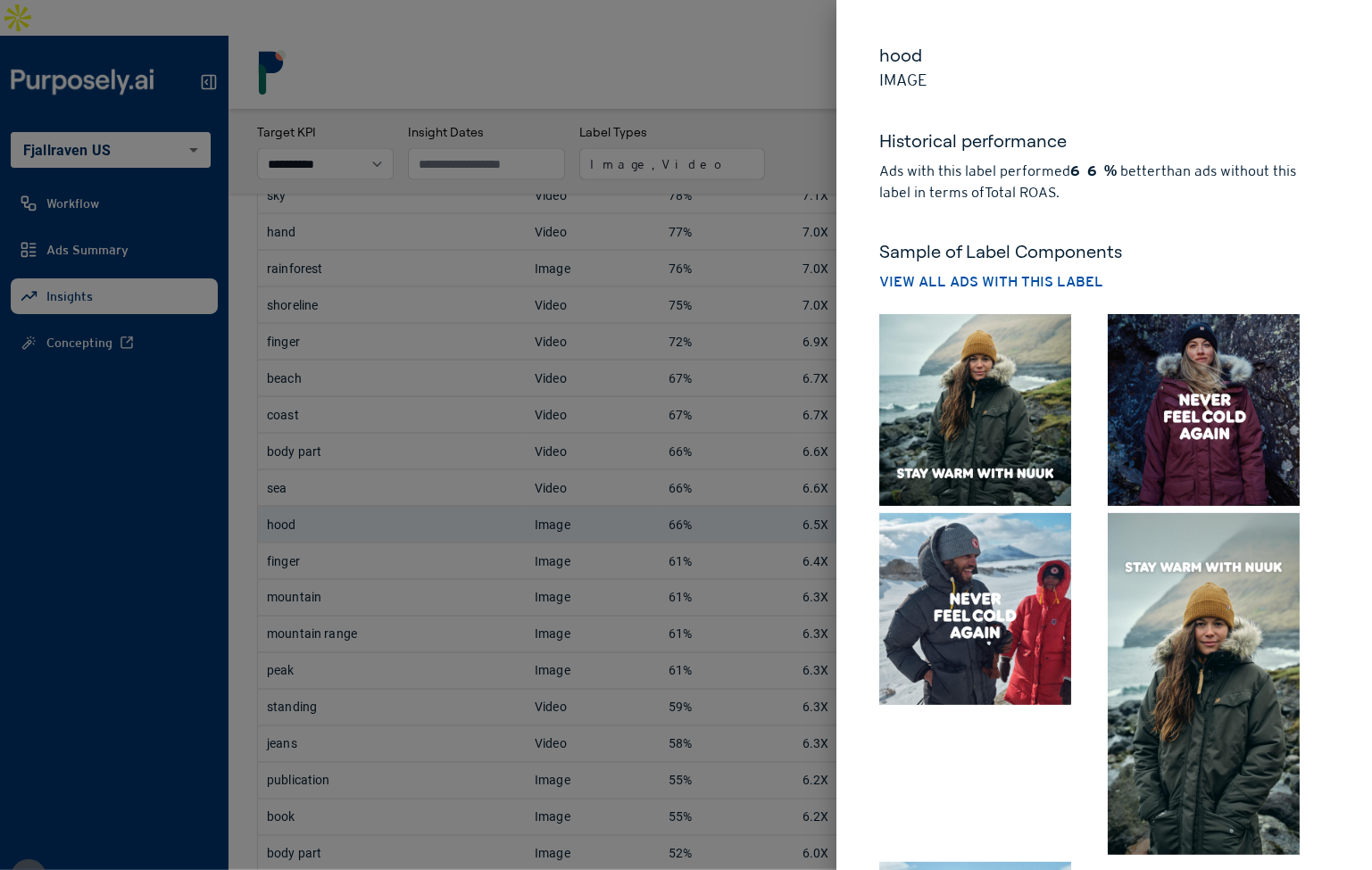
scroll to position [709, 0]
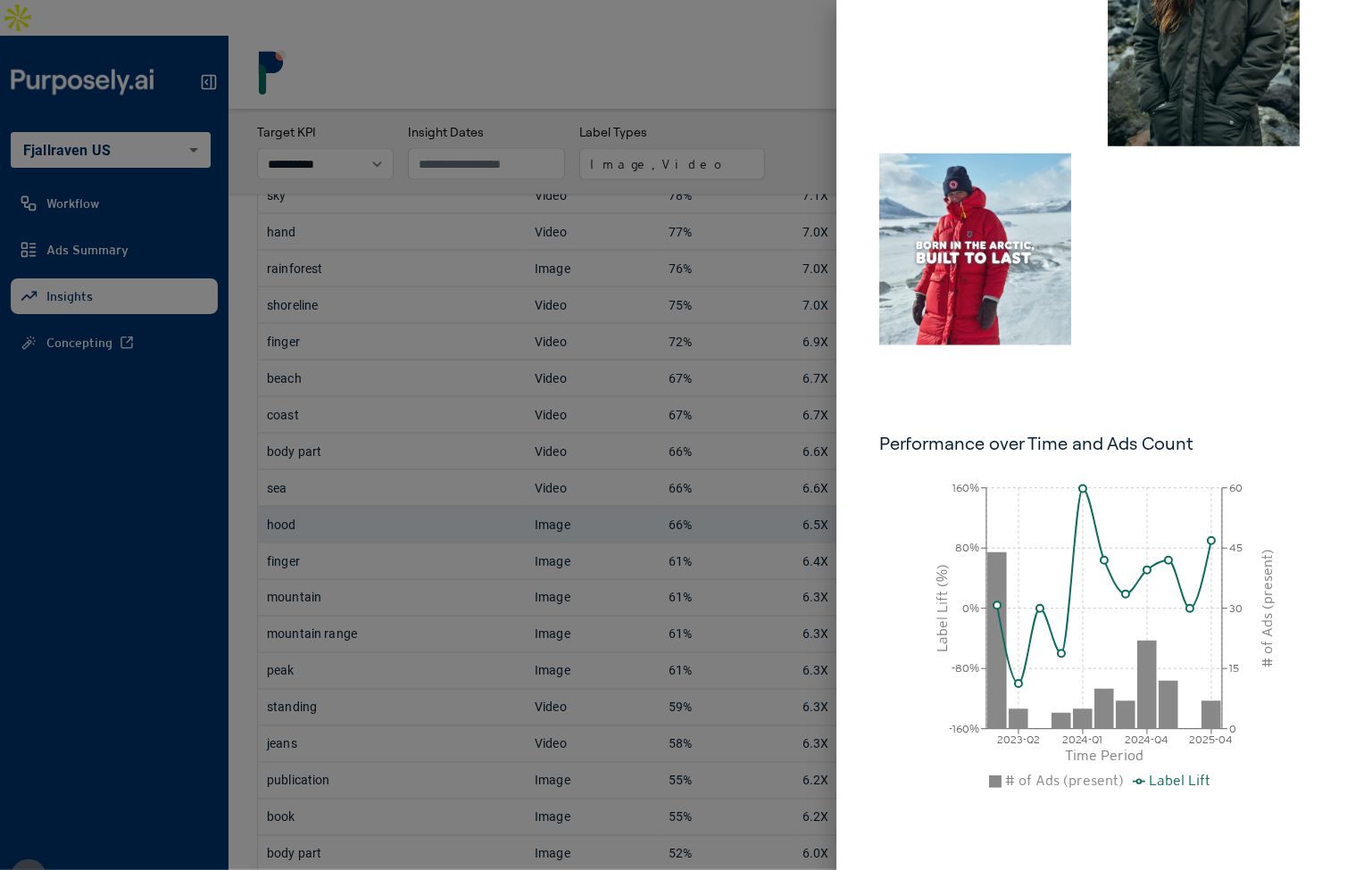
click at [1077, 362] on div "hood Image Historical performance Ads with this label performed 66% better than…" at bounding box center [1104, 81] width 536 height 1579
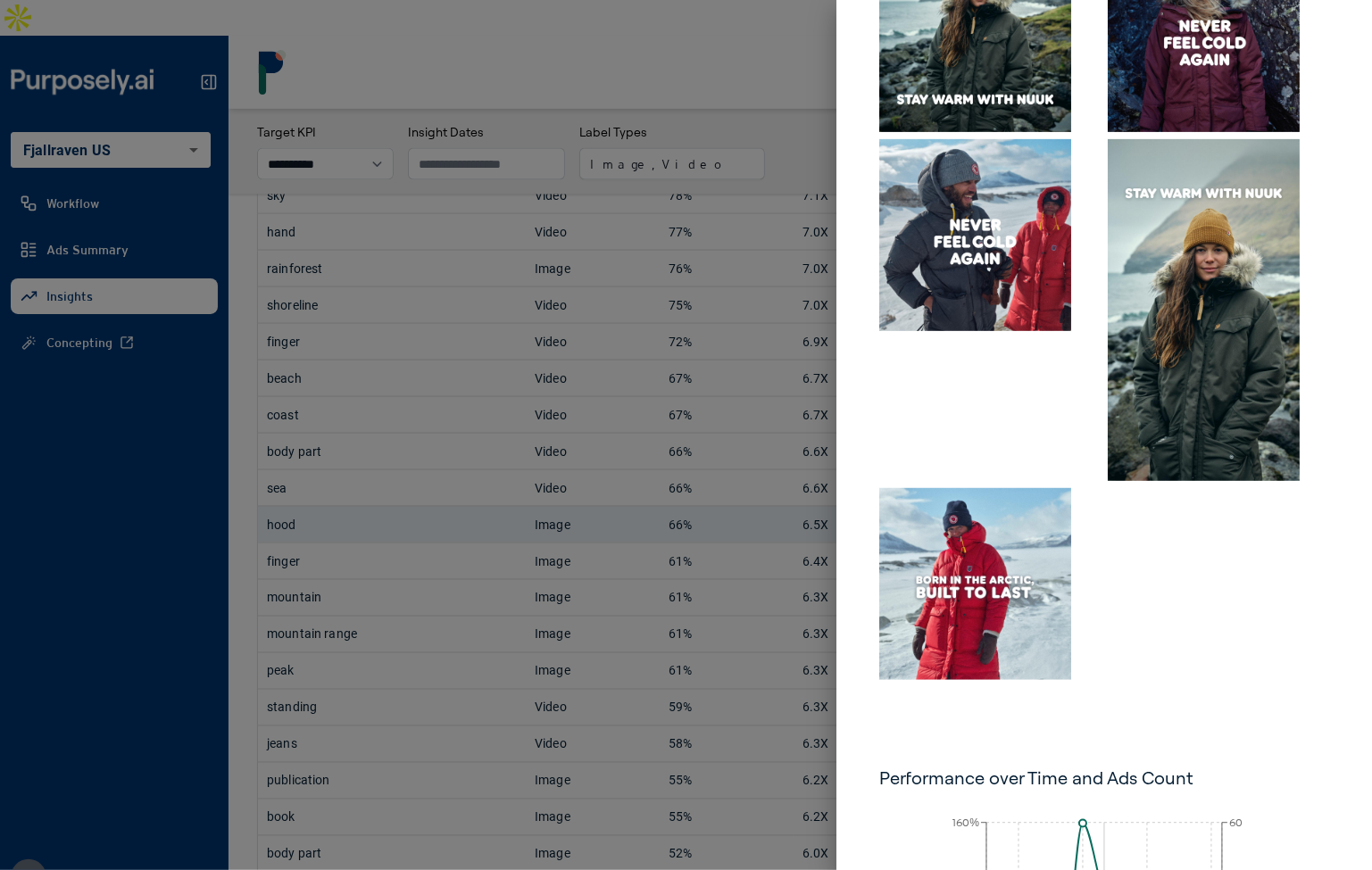
scroll to position [0, 0]
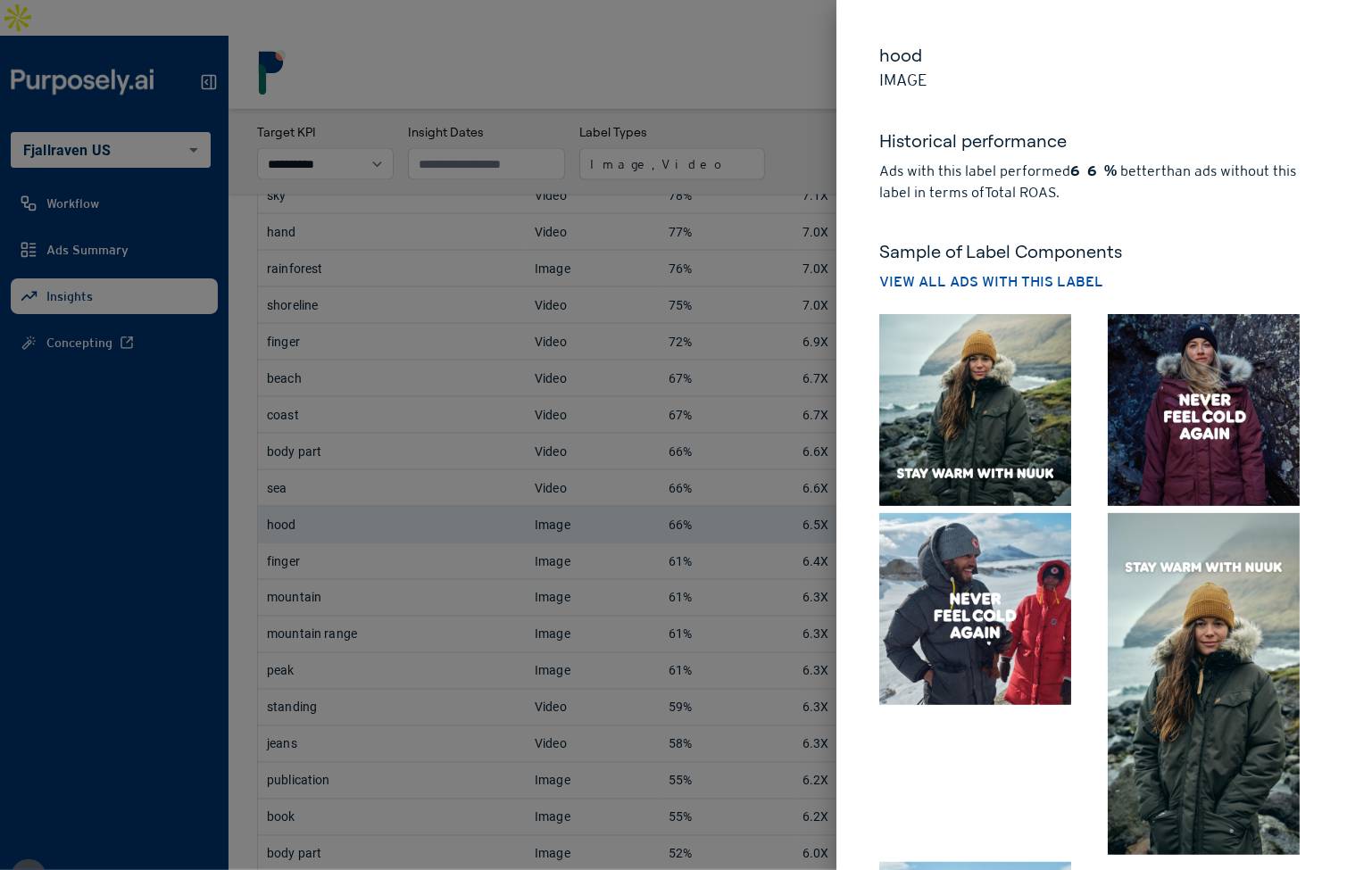
click at [1019, 283] on button "View all ads with this label" at bounding box center [990, 282] width 224 height 22
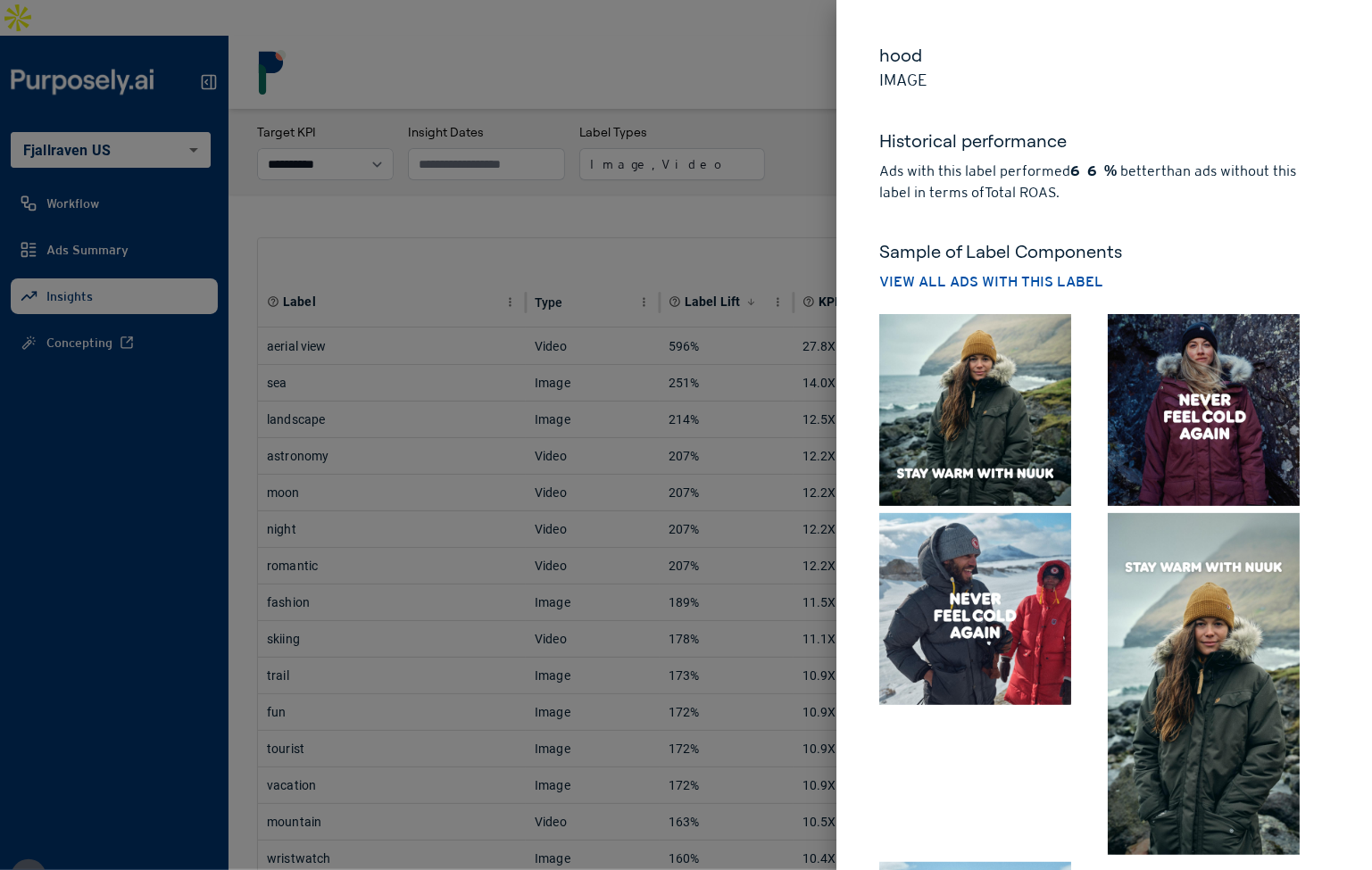
select select "**********"
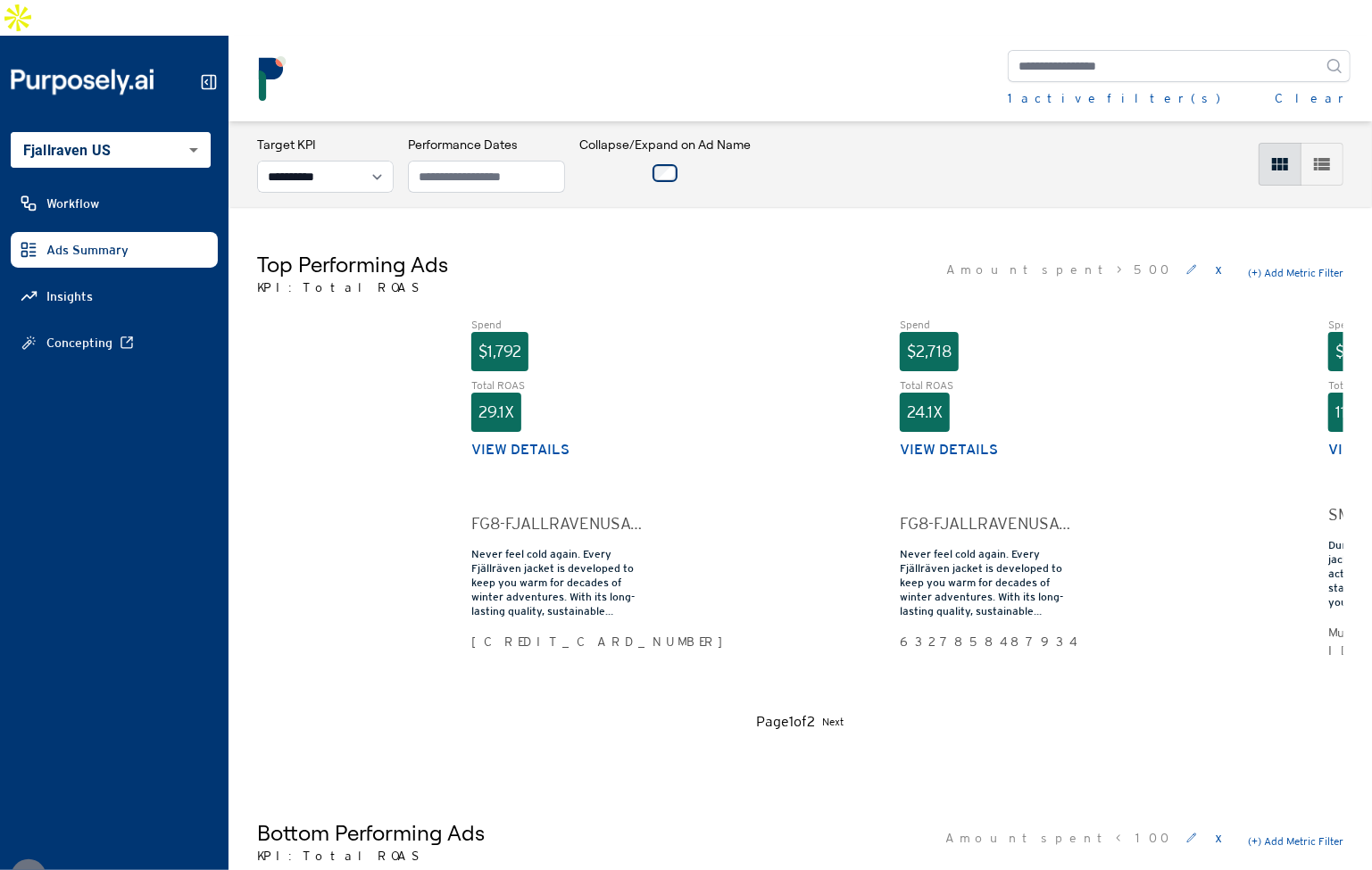
click at [831, 250] on div "Top Performing Ads KPI: Total ROAS Amount spent > 500 x (+) Add Metric Filter" at bounding box center [800, 273] width 1087 height 46
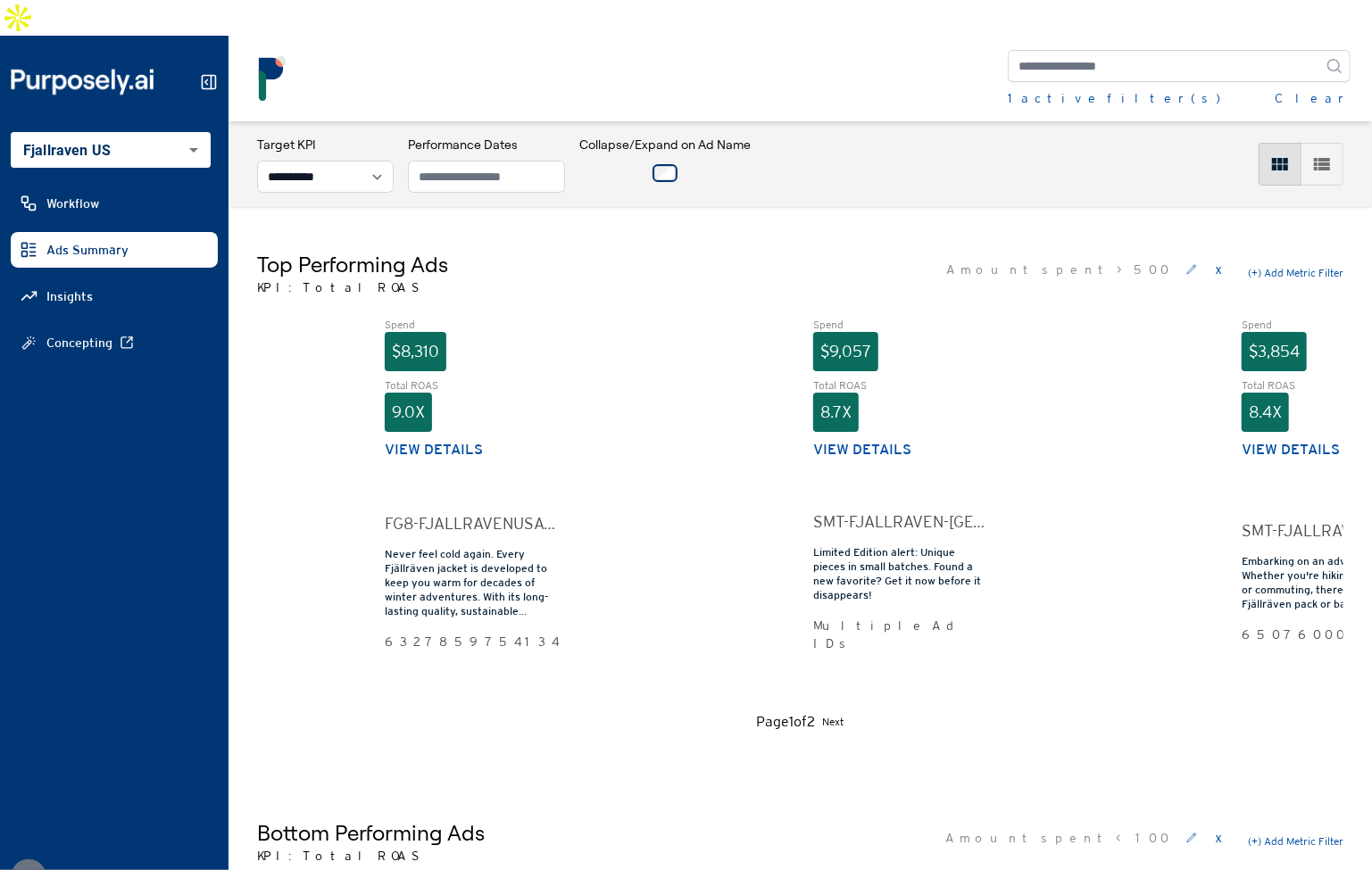
scroll to position [0, 2237]
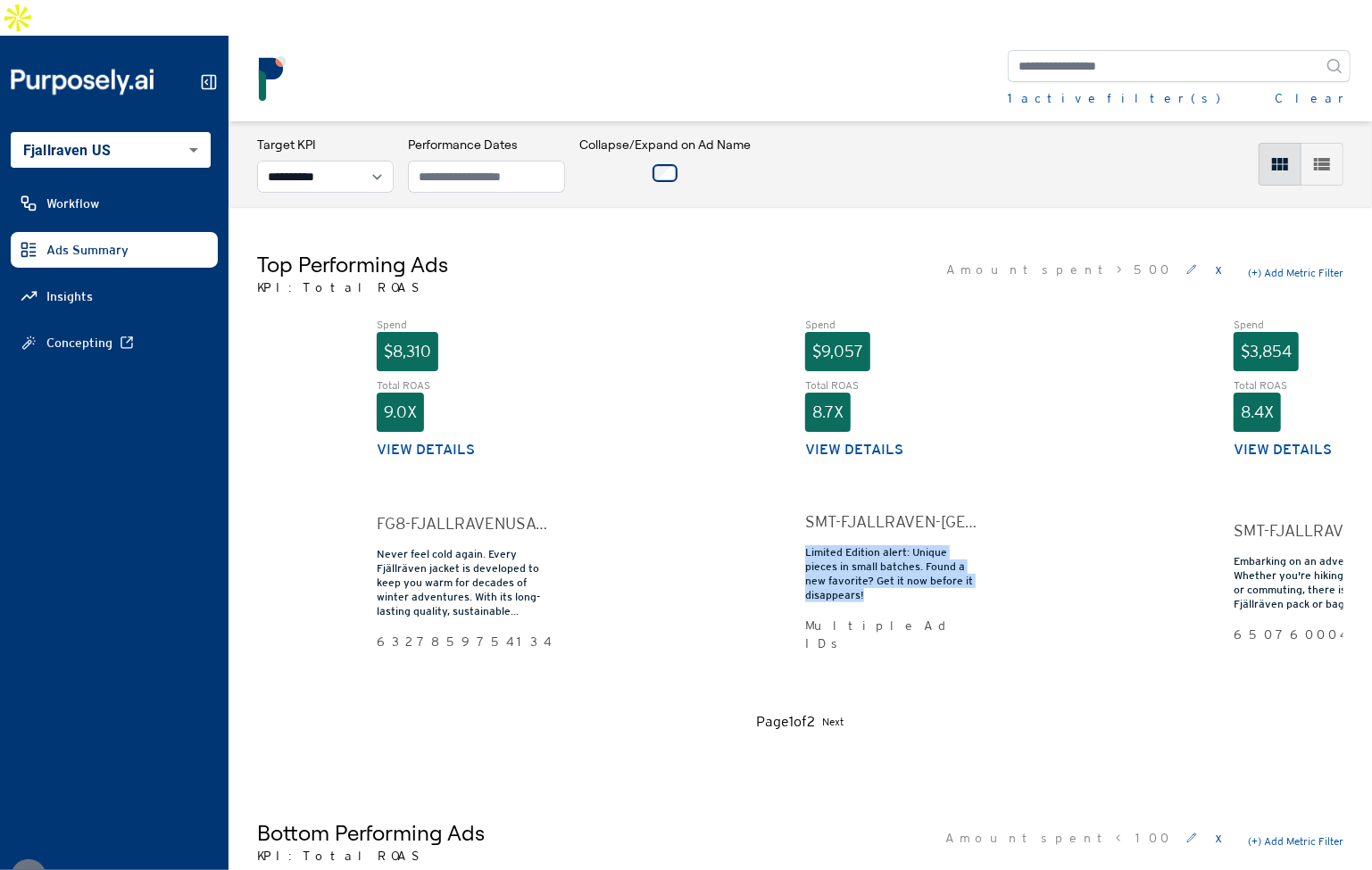
drag, startPoint x: 864, startPoint y: 565, endPoint x: 827, endPoint y: 536, distance: 47.0
click at [806, 546] on div "Limited Edition alert: Unique pieces in small batches. Found a new favorite? Ge…" at bounding box center [890, 574] width 171 height 57
copy div "Limited Edition alert: Unique pieces in small batches. Found a new favorite? Ge…"
click at [875, 546] on div "Limited Edition alert: Unique pieces in small batches. Found a new favorite? Ge…" at bounding box center [890, 574] width 171 height 57
drag, startPoint x: 868, startPoint y: 566, endPoint x: 804, endPoint y: 528, distance: 74.4
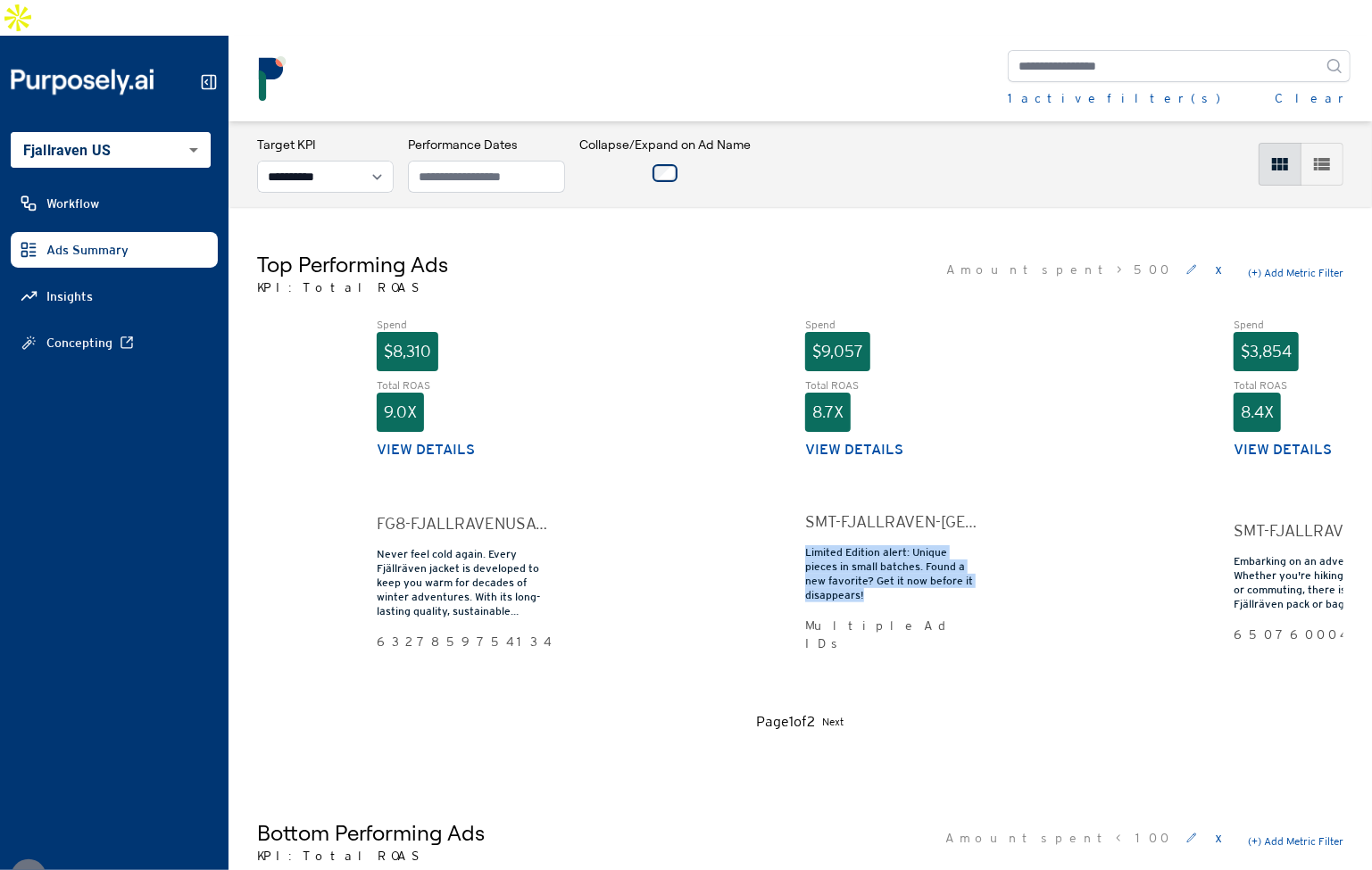
click at [805, 546] on div "Limited Edition alert: Unique pieces in small batches. Found a new favorite? Ge…" at bounding box center [890, 574] width 171 height 57
copy div "Limited Edition alert: Unique pieces in small batches. Found a new favorite? Ge…"
click at [898, 250] on div "Top Performing Ads KPI: Total ROAS Amount spent > 500 x (+) Add Metric Filter" at bounding box center [800, 273] width 1087 height 46
drag, startPoint x: 892, startPoint y: 571, endPoint x: 807, endPoint y: 531, distance: 93.9
click at [807, 546] on div "Limited Edition alert: Unique pieces in small batches. Found a new favorite? Ge…" at bounding box center [890, 574] width 171 height 57
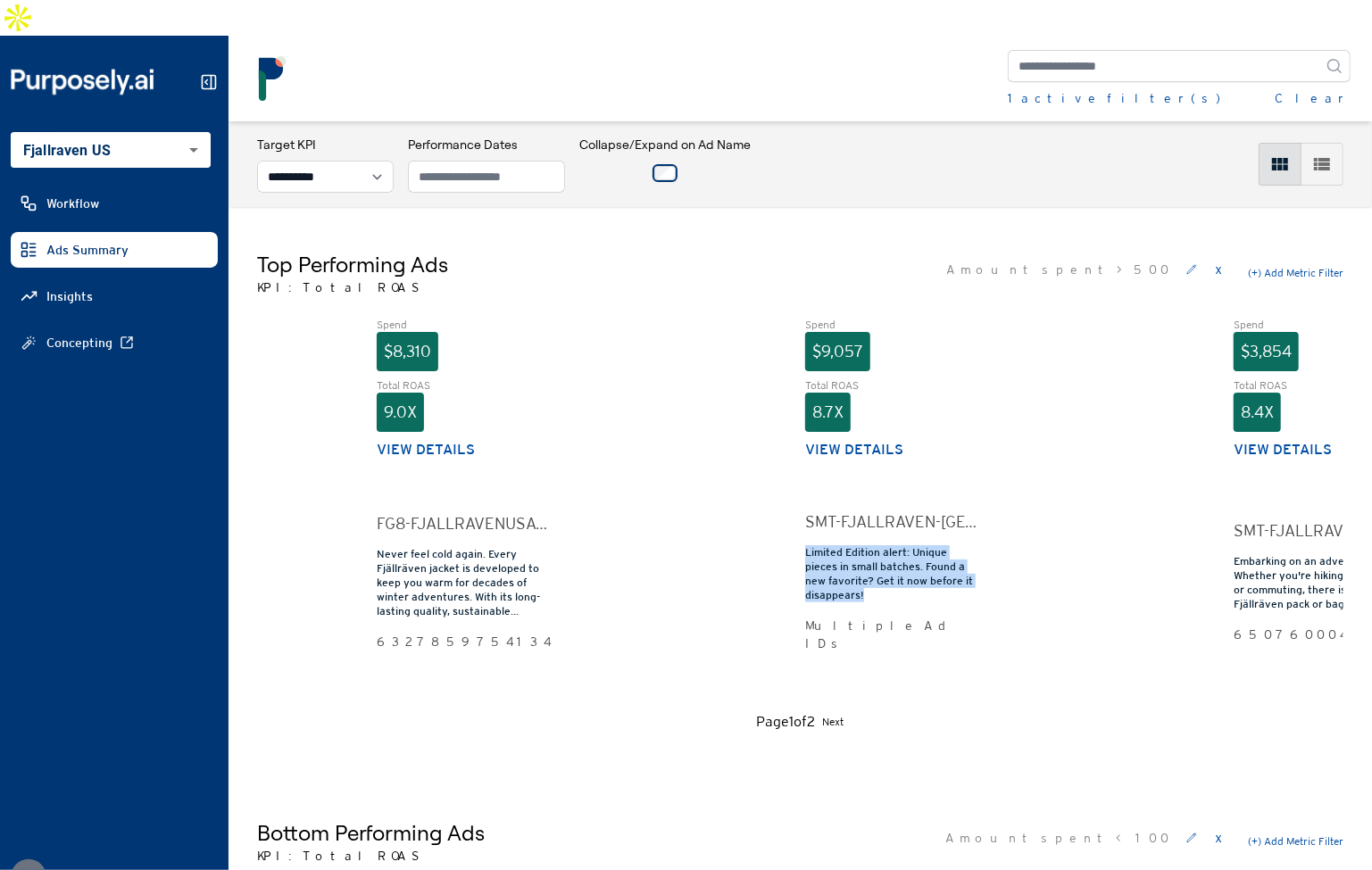
copy div "Limited Edition alert: Unique pieces in small batches. Found a new favorite? Ge…"
